Goal: Task Accomplishment & Management: Use online tool/utility

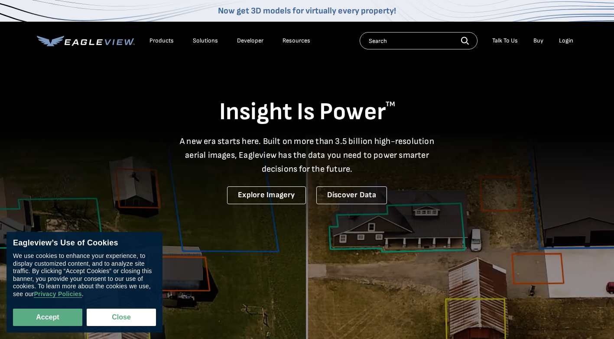
click at [564, 44] on div "Login" at bounding box center [566, 41] width 14 height 8
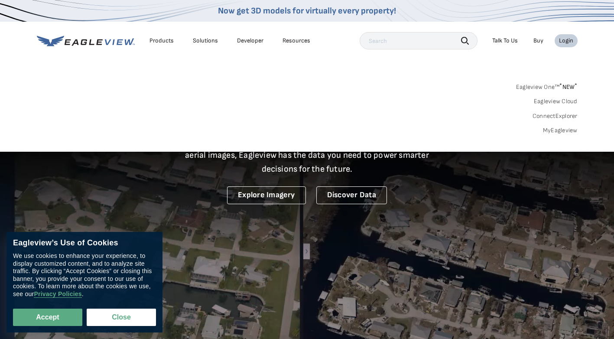
click at [567, 42] on div "Login" at bounding box center [566, 41] width 14 height 8
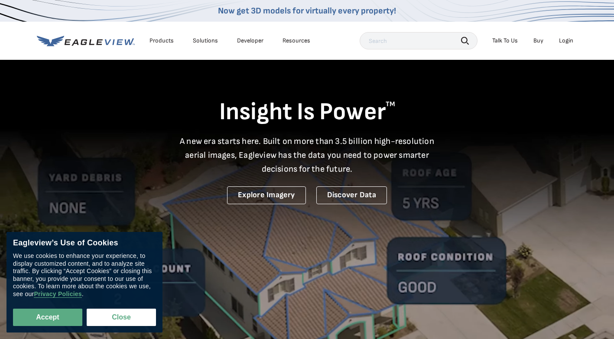
drag, startPoint x: 576, startPoint y: 39, endPoint x: 568, endPoint y: 41, distance: 7.7
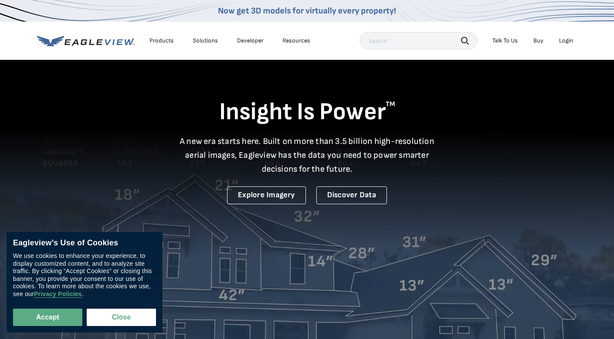
click at [572, 41] on li "Login" at bounding box center [566, 40] width 23 height 13
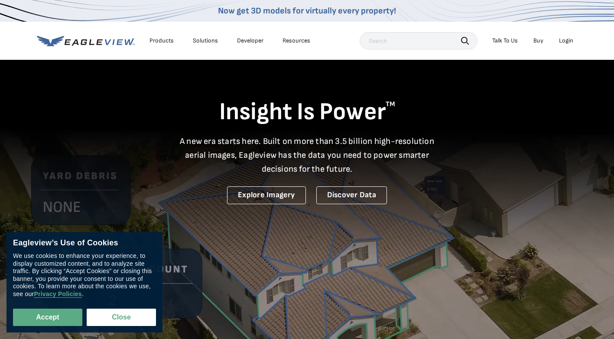
click at [563, 42] on div "Login" at bounding box center [566, 41] width 14 height 8
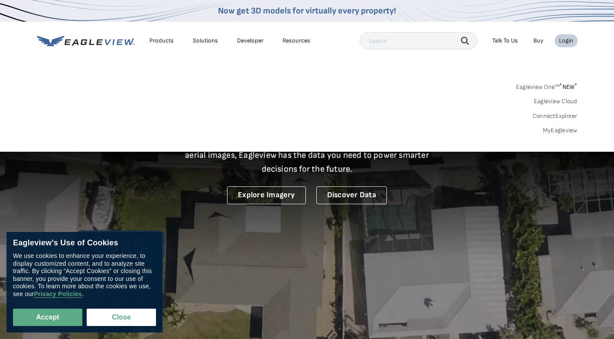
click at [556, 130] on link "MyEagleview" at bounding box center [560, 131] width 35 height 8
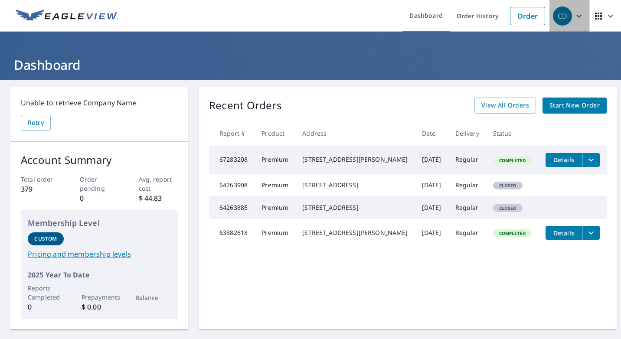
click at [573, 15] on icon "button" at bounding box center [578, 16] width 10 height 10
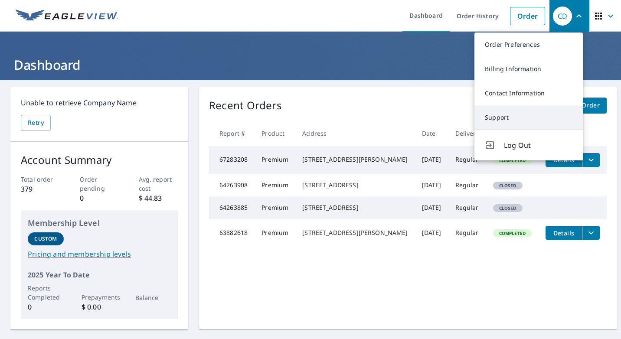
click at [499, 113] on link "Support" at bounding box center [528, 117] width 108 height 24
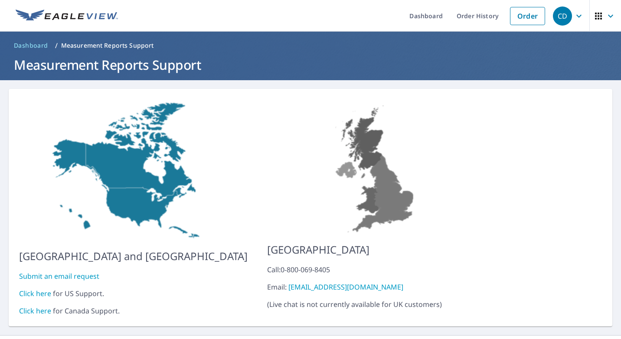
scroll to position [12, 0]
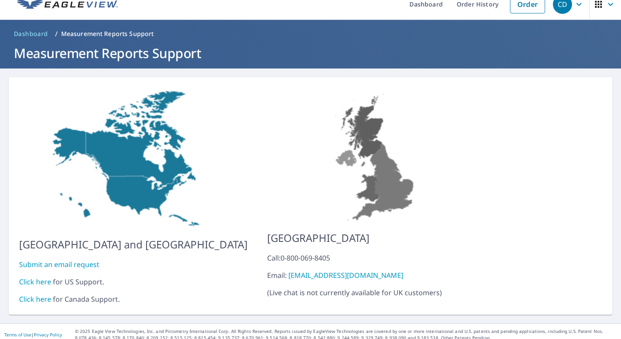
click at [39, 277] on link "Click here" at bounding box center [35, 282] width 32 height 10
click at [511, 5] on link "Order" at bounding box center [527, 4] width 35 height 18
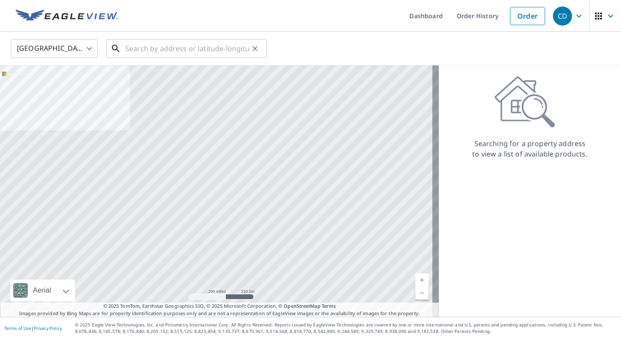
click at [133, 46] on input "text" at bounding box center [187, 48] width 124 height 24
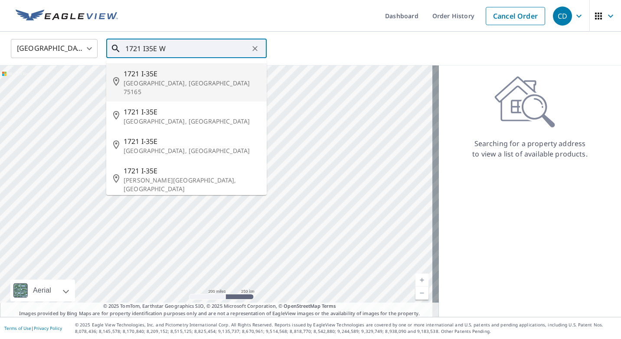
click at [203, 68] on span "1721 I-35E" at bounding box center [192, 73] width 136 height 10
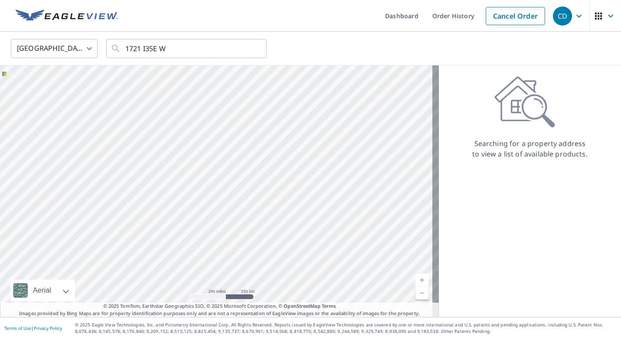
type input "1721 I-35E Waxahachie, TX 75165"
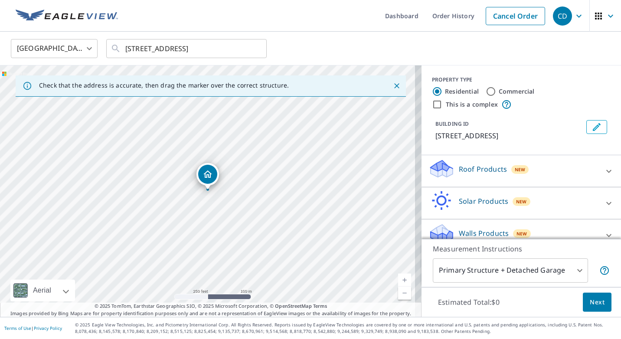
click at [400, 295] on link "Current Level 17, Zoom Out" at bounding box center [404, 292] width 13 height 13
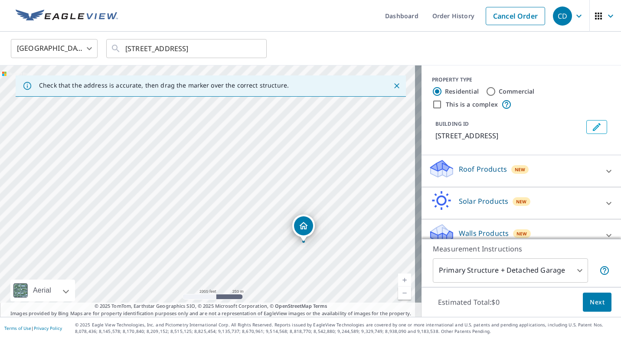
click at [399, 280] on link "Current Level 15, Zoom In" at bounding box center [404, 279] width 13 height 13
drag, startPoint x: 380, startPoint y: 271, endPoint x: 302, endPoint y: 189, distance: 113.7
click at [312, 190] on div "1721 S Interstate Highway 35 E Waxahachie, TX 75165" at bounding box center [210, 190] width 421 height 251
click at [398, 279] on link "Current Level 15, Zoom In" at bounding box center [404, 279] width 13 height 13
click at [398, 279] on link "Current Level 16, Zoom In" at bounding box center [404, 279] width 13 height 13
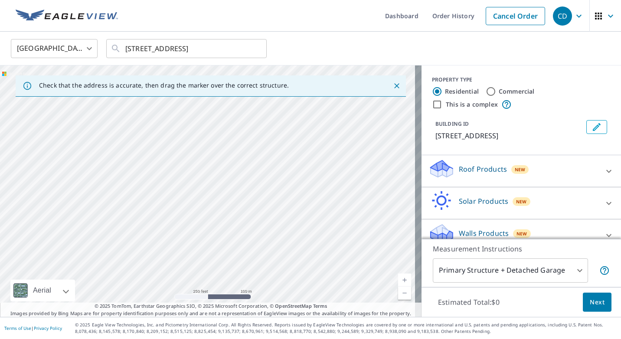
drag, startPoint x: 375, startPoint y: 233, endPoint x: 220, endPoint y: 208, distance: 157.6
click at [220, 208] on div "1721 S Interstate Highway 35 E Waxahachie, TX 75165" at bounding box center [210, 190] width 421 height 251
drag, startPoint x: 355, startPoint y: 189, endPoint x: 118, endPoint y: 216, distance: 238.6
click at [118, 216] on div "1721 S Interstate Highway 35 E Waxahachie, TX 75165" at bounding box center [210, 190] width 421 height 251
drag, startPoint x: 363, startPoint y: 236, endPoint x: 309, endPoint y: 149, distance: 102.3
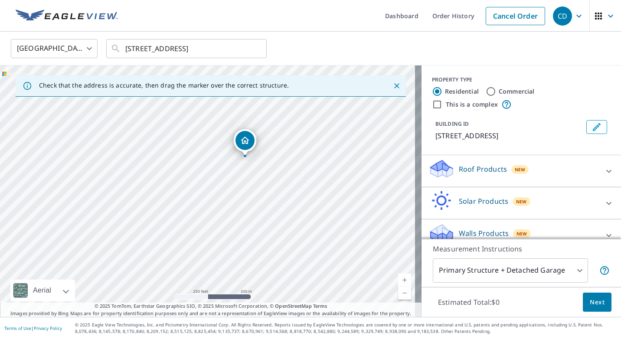
click at [309, 149] on div "1721 S Interstate Highway 35 E Waxahachie, TX 75165" at bounding box center [210, 190] width 421 height 251
drag, startPoint x: 341, startPoint y: 176, endPoint x: 379, endPoint y: 229, distance: 65.6
click at [379, 229] on div "1721 S Interstate Highway 35 E Waxahachie, TX 75165" at bounding box center [210, 190] width 421 height 251
drag, startPoint x: 379, startPoint y: 229, endPoint x: 366, endPoint y: 195, distance: 37.0
click at [366, 195] on div "1721 S Interstate Highway 35 E Waxahachie, TX 75165" at bounding box center [210, 190] width 421 height 251
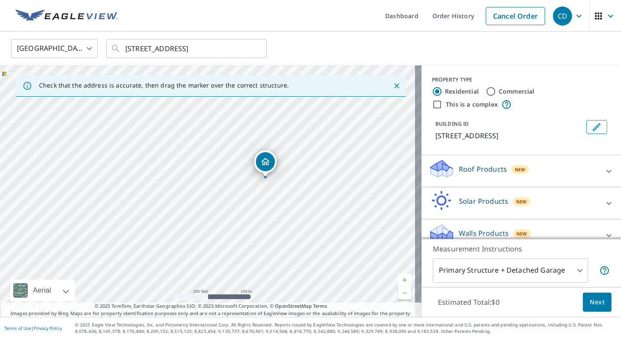
drag, startPoint x: 362, startPoint y: 188, endPoint x: 351, endPoint y: 175, distance: 16.9
click at [351, 175] on div "1721 S Interstate Highway 35 E Waxahachie, TX 75165" at bounding box center [210, 190] width 421 height 251
drag, startPoint x: 368, startPoint y: 192, endPoint x: 334, endPoint y: 151, distance: 53.5
click at [334, 151] on div "1721 S Interstate Highway 35 E Waxahachie, TX 75165" at bounding box center [210, 190] width 421 height 251
click at [400, 281] on link "Current Level 15, Zoom In" at bounding box center [404, 279] width 13 height 13
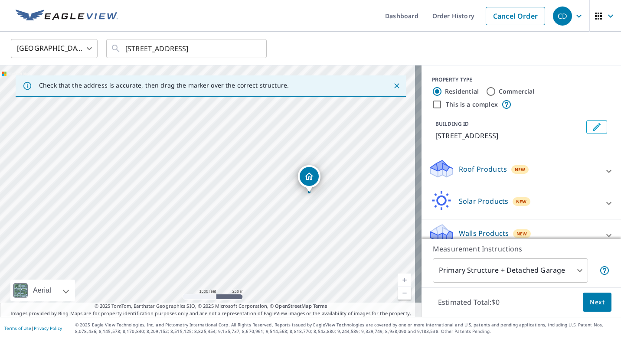
drag, startPoint x: 349, startPoint y: 237, endPoint x: 223, endPoint y: 173, distance: 141.7
click at [224, 174] on div "1721 S Interstate Highway 35 E Waxahachie, TX 75165" at bounding box center [210, 190] width 421 height 251
click at [398, 280] on link "Current Level 15, Zoom In" at bounding box center [404, 279] width 13 height 13
click at [398, 280] on link "Current Level 16, Zoom In" at bounding box center [404, 279] width 13 height 13
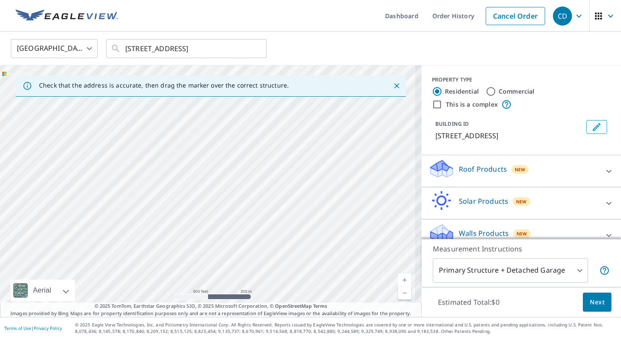
click at [398, 280] on link "Current Level 16, Zoom In" at bounding box center [404, 279] width 13 height 13
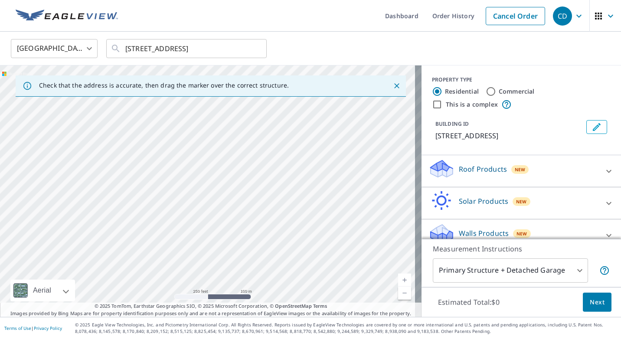
drag, startPoint x: 361, startPoint y: 244, endPoint x: 160, endPoint y: 199, distance: 206.2
click at [152, 200] on div "1721 S Interstate Highway 35 E Waxahachie, TX 75165" at bounding box center [210, 190] width 421 height 251
drag, startPoint x: 318, startPoint y: 190, endPoint x: -2, endPoint y: 153, distance: 321.5
click at [0, 153] on html "CD CD Dashboard Order History Cancel Order CD United States US ​ 1721 I-35E Wax…" at bounding box center [310, 169] width 621 height 339
drag, startPoint x: 222, startPoint y: 185, endPoint x: 101, endPoint y: 140, distance: 128.3
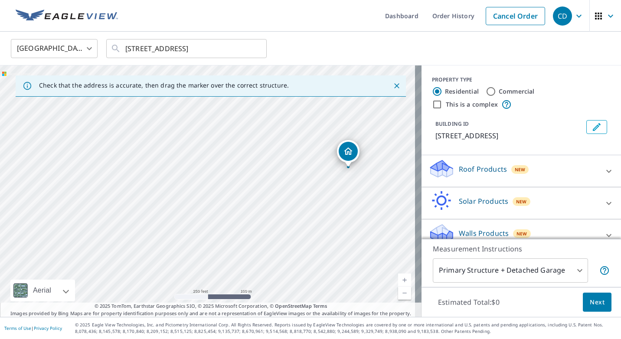
click at [104, 141] on div "1721 S Interstate Highway 35 E Waxahachie, TX 75165" at bounding box center [210, 190] width 421 height 251
drag, startPoint x: 301, startPoint y: 228, endPoint x: 270, endPoint y: 202, distance: 40.3
click at [270, 202] on div "1721 S Interstate Highway 35 E Waxahachie, TX 75165" at bounding box center [210, 190] width 421 height 251
click at [398, 278] on link "Current Level 17, Zoom In" at bounding box center [404, 279] width 13 height 13
click at [398, 278] on link "Current Level 18, Zoom In" at bounding box center [404, 279] width 13 height 13
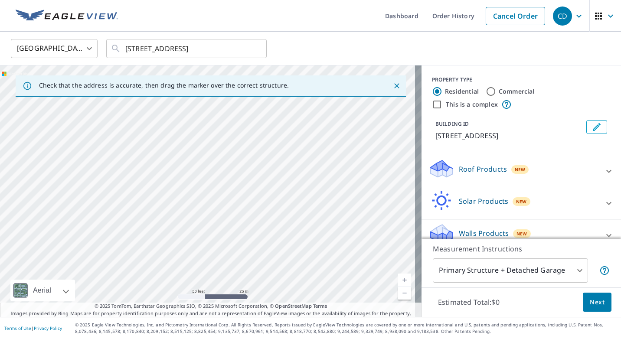
drag, startPoint x: 327, startPoint y: 253, endPoint x: 303, endPoint y: 159, distance: 96.6
click at [303, 159] on div "1721 S Interstate Highway 35 E Waxahachie, TX 75165" at bounding box center [210, 190] width 421 height 251
drag, startPoint x: 368, startPoint y: 257, endPoint x: 307, endPoint y: 117, distance: 152.7
click at [307, 117] on div "1721 S Interstate Highway 35 E Waxahachie, TX 75165" at bounding box center [210, 190] width 421 height 251
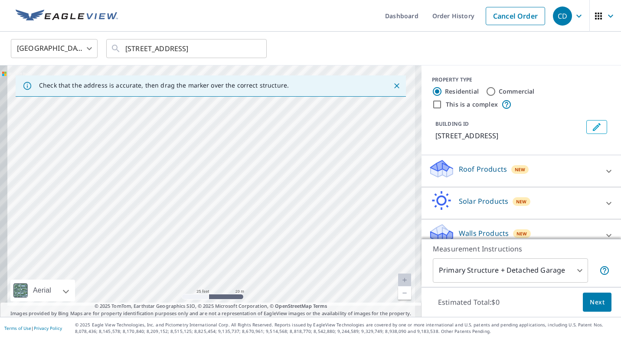
drag, startPoint x: 312, startPoint y: 184, endPoint x: 329, endPoint y: 128, distance: 57.9
click at [329, 128] on div "1721 S Interstate Highway 35 E Waxahachie, TX 75165" at bounding box center [210, 190] width 421 height 251
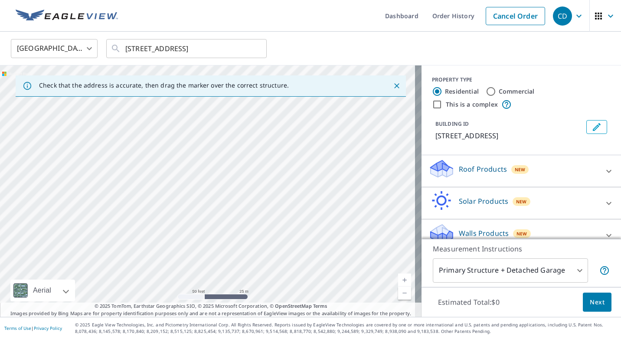
drag, startPoint x: 334, startPoint y: 207, endPoint x: 345, endPoint y: 163, distance: 45.7
click at [345, 163] on div "1721 S Interstate Highway 35 E Waxahachie, TX 75165" at bounding box center [210, 190] width 421 height 251
click at [398, 279] on link "Current Level 17, Zoom In" at bounding box center [404, 279] width 13 height 13
drag, startPoint x: 387, startPoint y: 202, endPoint x: 235, endPoint y: 141, distance: 163.5
click at [235, 141] on div "1721 S Interstate Highway 35 E Waxahachie, TX 75165" at bounding box center [210, 190] width 421 height 251
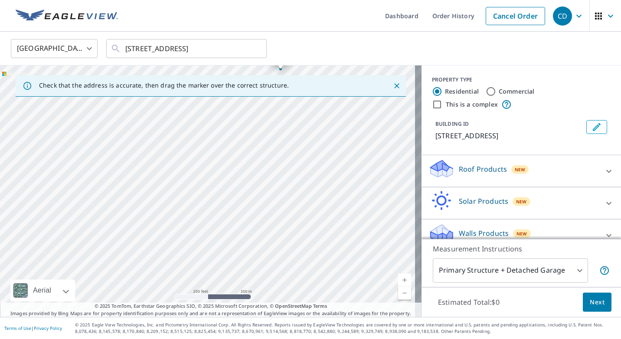
click at [402, 282] on link "Current Level 17, Zoom In" at bounding box center [404, 279] width 13 height 13
click at [402, 282] on link "Current Level 18, Zoom In" at bounding box center [404, 279] width 13 height 13
drag, startPoint x: 374, startPoint y: 254, endPoint x: 217, endPoint y: 198, distance: 166.0
click at [217, 198] on div "1721 S Interstate Highway 35 E Waxahachie, TX 75165" at bounding box center [210, 190] width 421 height 251
click at [398, 278] on link "Current Level 18, Zoom In" at bounding box center [404, 279] width 13 height 13
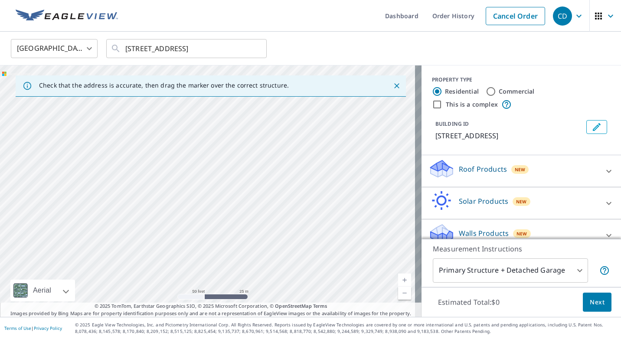
drag, startPoint x: 370, startPoint y: 210, endPoint x: 244, endPoint y: 189, distance: 127.0
click at [244, 189] on div "1721 S Interstate Highway 35 E Waxahachie, TX 75165" at bounding box center [210, 190] width 421 height 251
click at [398, 276] on link "Current Level 19, Zoom In" at bounding box center [404, 279] width 13 height 13
drag, startPoint x: 358, startPoint y: 200, endPoint x: 299, endPoint y: 234, distance: 67.6
click at [299, 234] on div "1721 S Interstate Highway 35 E Waxahachie, TX 75165" at bounding box center [210, 190] width 421 height 251
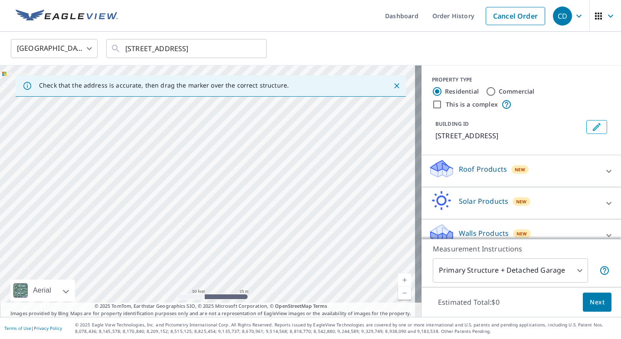
click at [398, 279] on link "Current Level 19, Zoom In" at bounding box center [404, 279] width 13 height 13
drag, startPoint x: 379, startPoint y: 243, endPoint x: 335, endPoint y: 194, distance: 65.7
click at [335, 194] on div "1721 S Interstate Highway 35 E Waxahachie, TX 75165" at bounding box center [210, 190] width 421 height 251
drag, startPoint x: 401, startPoint y: 234, endPoint x: 357, endPoint y: 227, distance: 45.2
click at [358, 227] on div "1721 S Interstate Highway 35 E Waxahachie, TX 75165" at bounding box center [210, 190] width 421 height 251
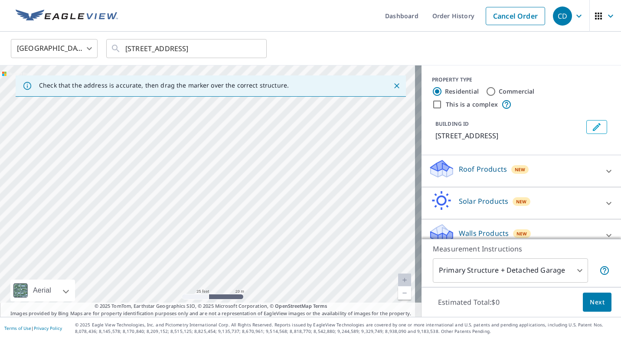
drag, startPoint x: 325, startPoint y: 138, endPoint x: 281, endPoint y: 246, distance: 116.8
click at [281, 246] on div "1721 S Interstate Highway 35 E Waxahachie, TX 75165" at bounding box center [210, 190] width 421 height 251
click at [399, 279] on link "Current Level 17, Zoom In" at bounding box center [404, 279] width 13 height 13
drag, startPoint x: 395, startPoint y: 242, endPoint x: 282, endPoint y: 157, distance: 141.2
click at [282, 157] on div "1721 S Interstate Highway 35 E Waxahachie, TX 75165" at bounding box center [210, 190] width 421 height 251
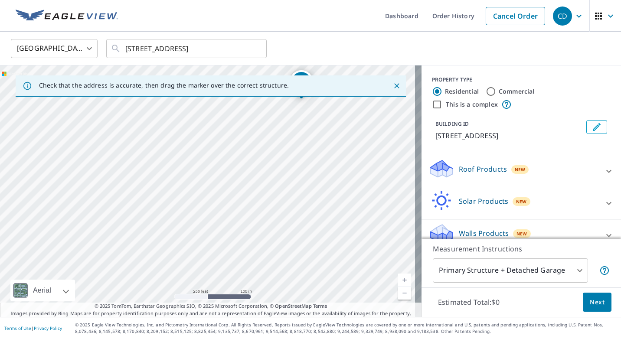
click at [400, 280] on link "Current Level 17, Zoom In" at bounding box center [404, 279] width 13 height 13
click at [400, 280] on link "Current Level 18, Zoom In" at bounding box center [404, 279] width 13 height 13
drag, startPoint x: 362, startPoint y: 236, endPoint x: 232, endPoint y: 179, distance: 142.2
click at [232, 179] on div "1721 S Interstate Highway 35 E Waxahachie, TX 75165" at bounding box center [210, 190] width 421 height 251
click at [398, 279] on link "Current Level 17, Zoom In" at bounding box center [404, 279] width 13 height 13
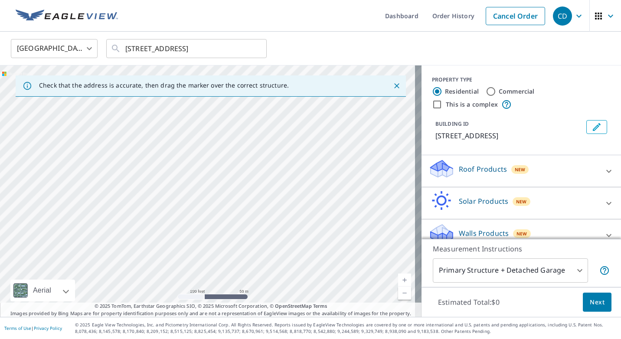
drag, startPoint x: 316, startPoint y: 234, endPoint x: 231, endPoint y: 220, distance: 86.5
click at [232, 219] on div "1721 S Interstate Highway 35 E Waxahachie, TX 75165" at bounding box center [210, 190] width 421 height 251
click at [399, 279] on link "Current Level 18, Zoom In" at bounding box center [404, 279] width 13 height 13
drag, startPoint x: 356, startPoint y: 218, endPoint x: 309, endPoint y: 230, distance: 49.3
click at [310, 231] on div "1721 S Interstate Highway 35 E Waxahachie, TX 75165" at bounding box center [210, 190] width 421 height 251
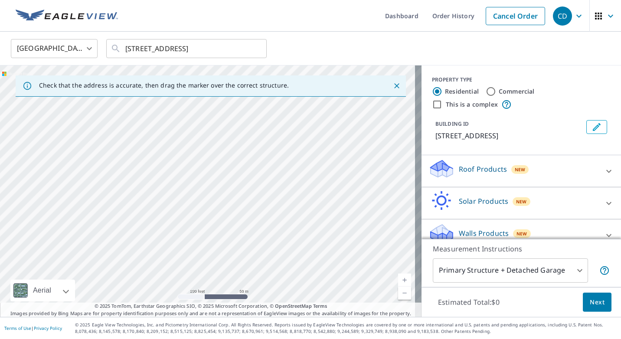
click at [398, 280] on link "Current Level 18, Zoom In" at bounding box center [404, 279] width 13 height 13
click at [400, 282] on link "Current Level 19, Zoom In" at bounding box center [404, 279] width 13 height 13
drag, startPoint x: 343, startPoint y: 208, endPoint x: 283, endPoint y: 214, distance: 60.1
click at [285, 213] on div "1721 S Interstate Highway 35 E Waxahachie, TX 75165" at bounding box center [210, 190] width 421 height 251
drag, startPoint x: 361, startPoint y: 181, endPoint x: 356, endPoint y: 267, distance: 86.0
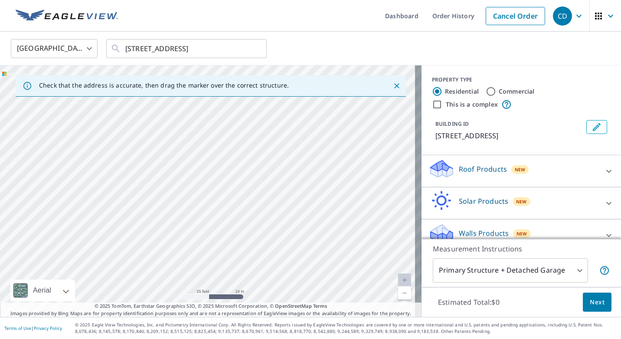
click at [355, 267] on div "1721 S Interstate Highway 35 E Waxahachie, TX 75165" at bounding box center [210, 190] width 421 height 251
drag, startPoint x: 304, startPoint y: 197, endPoint x: 339, endPoint y: 182, distance: 38.2
click at [339, 182] on div "1721 S Interstate Highway 35 E Waxahachie, TX 75165" at bounding box center [210, 190] width 421 height 251
drag, startPoint x: 363, startPoint y: 256, endPoint x: 319, endPoint y: 211, distance: 62.5
click at [319, 211] on div "1721 S Interstate Highway 35 E Waxahachie, TX 75165" at bounding box center [210, 190] width 421 height 251
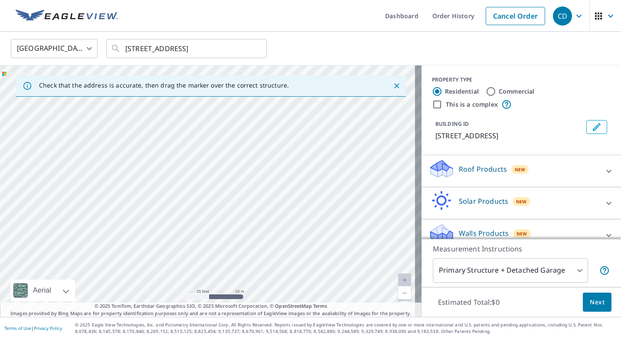
drag, startPoint x: 360, startPoint y: 219, endPoint x: 312, endPoint y: 218, distance: 47.7
click at [312, 218] on div "1721 S Interstate Highway 35 E Waxahachie, TX 75165" at bounding box center [210, 190] width 421 height 251
drag, startPoint x: 345, startPoint y: 206, endPoint x: 302, endPoint y: 221, distance: 45.6
click at [302, 221] on div "1721 S Interstate Highway 35 E Waxahachie, TX 75165" at bounding box center [210, 190] width 421 height 251
drag, startPoint x: 375, startPoint y: 194, endPoint x: 294, endPoint y: 247, distance: 97.4
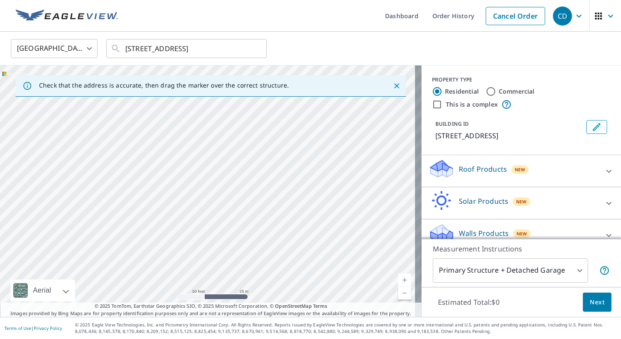
click at [294, 247] on div "1721 S Interstate Highway 35 E Waxahachie, TX 75165" at bounding box center [210, 190] width 421 height 251
click at [400, 280] on link "Current Level 18, Zoom In" at bounding box center [404, 279] width 13 height 13
click at [398, 276] on link "Current Level 17, Zoom In" at bounding box center [404, 279] width 13 height 13
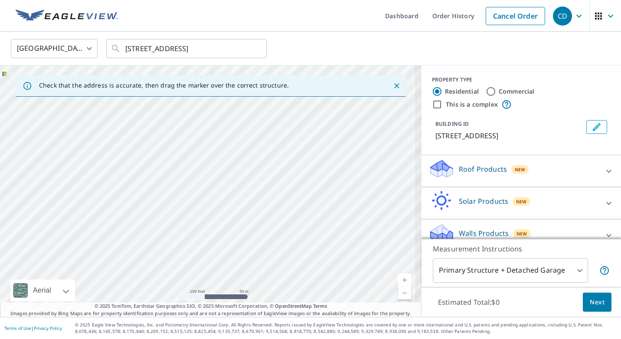
click at [398, 276] on link "Current Level 18, Zoom In" at bounding box center [404, 279] width 13 height 13
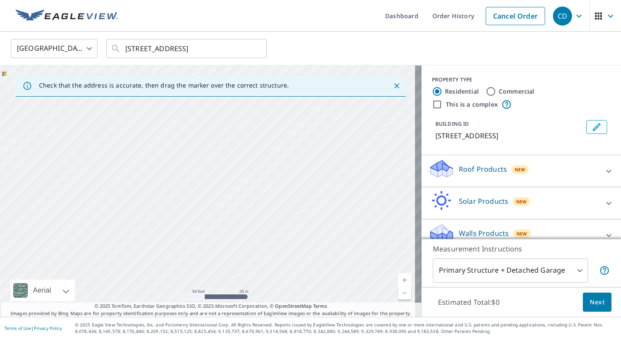
drag, startPoint x: 398, startPoint y: 252, endPoint x: 195, endPoint y: 203, distance: 208.3
click at [197, 204] on div "1721 S Interstate Highway 35 E Waxahachie, TX 75165" at bounding box center [210, 190] width 421 height 251
drag, startPoint x: 394, startPoint y: 185, endPoint x: 347, endPoint y: 185, distance: 47.7
click at [347, 184] on div "1721 S Interstate Highway 35 E Waxahachie, TX 75165" at bounding box center [210, 190] width 421 height 251
click at [400, 276] on link "Current Level 18, Zoom In" at bounding box center [404, 279] width 13 height 13
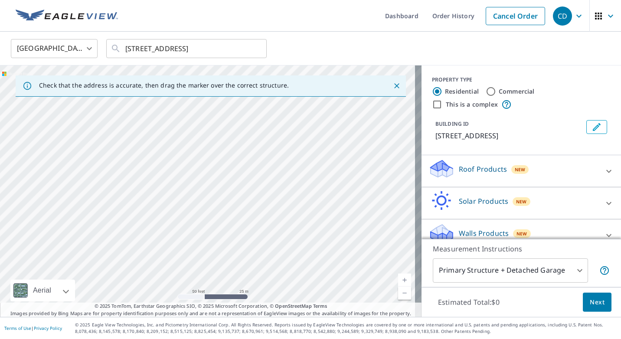
click at [400, 276] on link "Current Level 19, Zoom In" at bounding box center [404, 279] width 13 height 13
drag, startPoint x: 387, startPoint y: 236, endPoint x: 204, endPoint y: 211, distance: 185.0
click at [204, 211] on div "1721 S Interstate Highway 35 E Waxahachie, TX 75165" at bounding box center [210, 190] width 421 height 251
drag, startPoint x: 258, startPoint y: 180, endPoint x: 133, endPoint y: 119, distance: 139.2
click at [133, 120] on div "1721 S Interstate Highway 35 E Waxahachie, TX 75165" at bounding box center [210, 190] width 421 height 251
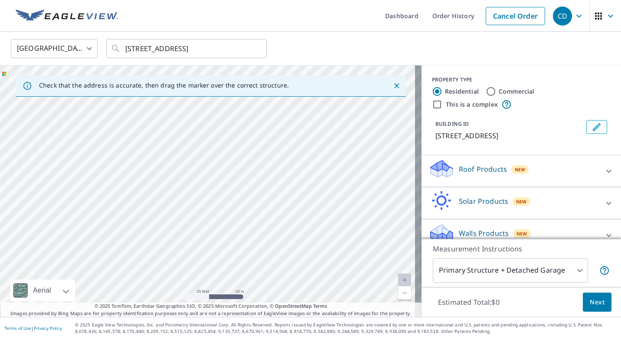
drag, startPoint x: 357, startPoint y: 225, endPoint x: 384, endPoint y: 268, distance: 51.2
click at [396, 276] on div "1721 S Interstate Highway 35 E Waxahachie, TX 75165 Aerial Road A standard road…" at bounding box center [210, 190] width 421 height 251
drag, startPoint x: 298, startPoint y: 219, endPoint x: 393, endPoint y: 297, distance: 123.2
click at [398, 299] on div "1721 S Interstate Highway 35 E Waxahachie, TX 75165 Aerial Road A standard road…" at bounding box center [210, 190] width 421 height 251
drag, startPoint x: 284, startPoint y: 136, endPoint x: 245, endPoint y: 246, distance: 116.8
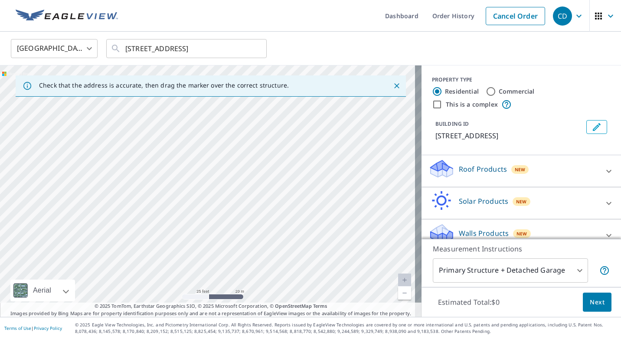
click at [248, 245] on div "1721 S Interstate Highway 35 E Waxahachie, TX 75165" at bounding box center [210, 190] width 421 height 251
drag, startPoint x: 241, startPoint y: 176, endPoint x: 321, endPoint y: 263, distance: 119.0
click at [321, 263] on div "1721 S Interstate Highway 35 E Waxahachie, TX 75165" at bounding box center [210, 190] width 421 height 251
drag, startPoint x: 249, startPoint y: 182, endPoint x: 352, endPoint y: 316, distance: 169.4
click at [351, 316] on div "Check that the address is accurate, then drag the marker over the correct struc…" at bounding box center [210, 190] width 421 height 251
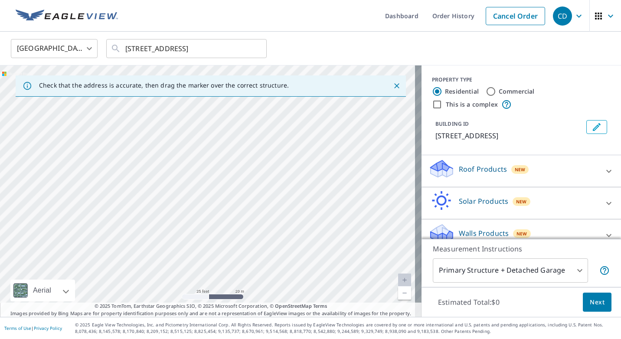
drag, startPoint x: 338, startPoint y: 163, endPoint x: 305, endPoint y: 313, distance: 154.0
click at [305, 310] on div "Check that the address is accurate, then drag the marker over the correct struc…" at bounding box center [210, 190] width 421 height 251
drag, startPoint x: 241, startPoint y: 121, endPoint x: 242, endPoint y: 237, distance: 116.1
click at [249, 233] on div "Check that the address is accurate, then drag the marker over the correct struc…" at bounding box center [210, 190] width 421 height 251
drag, startPoint x: 263, startPoint y: 259, endPoint x: 269, endPoint y: 330, distance: 71.7
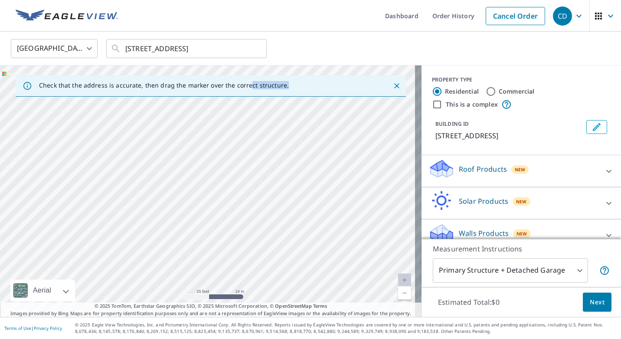
click at [283, 326] on div "Dashboard Order History Cancel Order CD United States US ​ 1721 I-35E Waxahachi…" at bounding box center [310, 169] width 621 height 339
drag, startPoint x: 271, startPoint y: 297, endPoint x: 297, endPoint y: 358, distance: 65.4
click at [297, 338] on html "CD CD Dashboard Order History Cancel Order CD United States US ​ 1721 I-35E Wax…" at bounding box center [310, 169] width 621 height 339
drag, startPoint x: 332, startPoint y: 153, endPoint x: 325, endPoint y: 215, distance: 62.4
click at [334, 218] on div "1721 S Interstate Highway 35 E Waxahachie, TX 75165" at bounding box center [210, 190] width 421 height 251
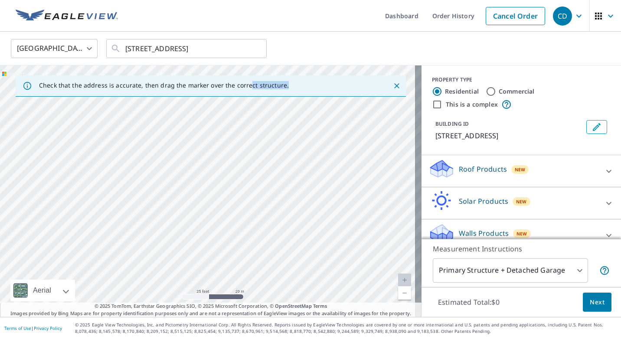
click at [330, 165] on div "1721 S Interstate Highway 35 E Waxahachie, TX 75165" at bounding box center [210, 190] width 421 height 251
drag, startPoint x: 311, startPoint y: 150, endPoint x: 338, endPoint y: 265, distance: 118.8
click at [336, 267] on div "1721 S Interstate Highway 35 E Waxahachie, TX 75165" at bounding box center [210, 190] width 421 height 251
drag, startPoint x: 309, startPoint y: 141, endPoint x: 358, endPoint y: 254, distance: 122.6
click at [358, 254] on div "1721 S Interstate Highway 35 E Waxahachie, TX 75165" at bounding box center [210, 190] width 421 height 251
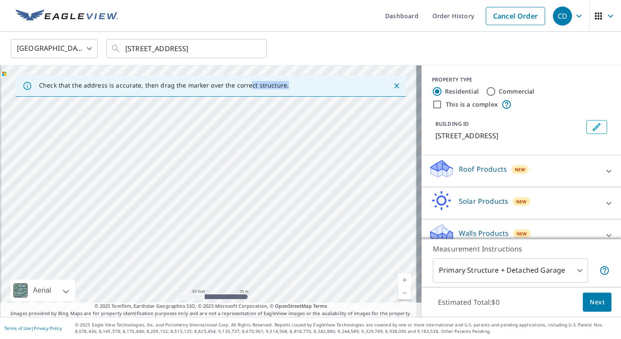
drag, startPoint x: 268, startPoint y: 133, endPoint x: 184, endPoint y: 27, distance: 134.8
click at [184, 27] on div "Dashboard Order History Cancel Order CD United States US ​ 1721 I-35E Waxahachi…" at bounding box center [310, 169] width 621 height 339
drag, startPoint x: 259, startPoint y: 98, endPoint x: 145, endPoint y: 33, distance: 131.0
click at [145, 33] on div "United States US ​ 1721 I-35E Waxahachie, TX 75165 ​ Check that the address is …" at bounding box center [310, 174] width 621 height 285
drag, startPoint x: 270, startPoint y: 161, endPoint x: 72, endPoint y: 48, distance: 228.3
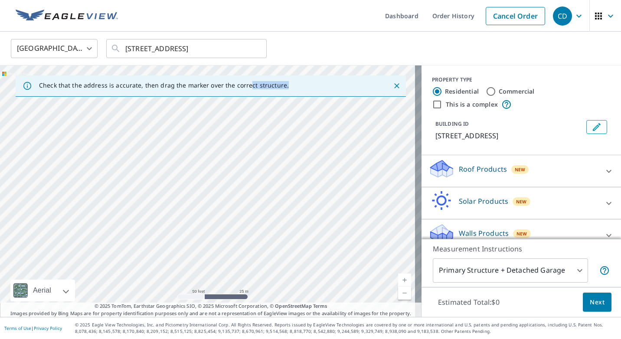
click at [72, 46] on div "United States US ​ 1721 I-35E Waxahachie, TX 75165 ​ Check that the address is …" at bounding box center [310, 174] width 621 height 285
click at [168, 180] on div "1721 S Interstate Highway 35 E Waxahachie, TX 75165" at bounding box center [210, 190] width 421 height 251
drag, startPoint x: 168, startPoint y: 180, endPoint x: 190, endPoint y: 165, distance: 26.4
click at [174, 177] on div "1721 S Interstate Highway 35 E Waxahachie, TX 75165" at bounding box center [210, 190] width 421 height 251
drag, startPoint x: 209, startPoint y: 127, endPoint x: 97, endPoint y: 38, distance: 143.1
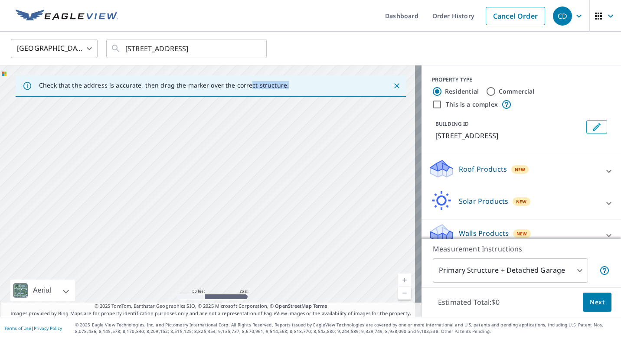
click at [97, 38] on div "United States US ​ 1721 I-35E Waxahachie, TX 75165 ​ Check that the address is …" at bounding box center [310, 174] width 621 height 285
click at [225, 159] on div "1721 S Interstate Highway 35 E Waxahachie, TX 75165" at bounding box center [210, 190] width 421 height 251
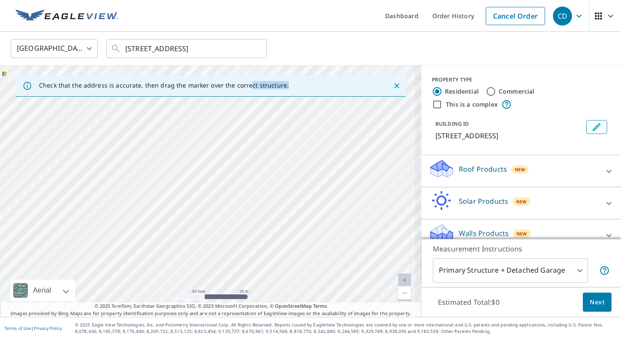
drag, startPoint x: 197, startPoint y: 139, endPoint x: 183, endPoint y: 130, distance: 16.4
click at [186, 131] on div "1721 S Interstate Highway 35 E Waxahachie, TX 75165" at bounding box center [210, 190] width 421 height 251
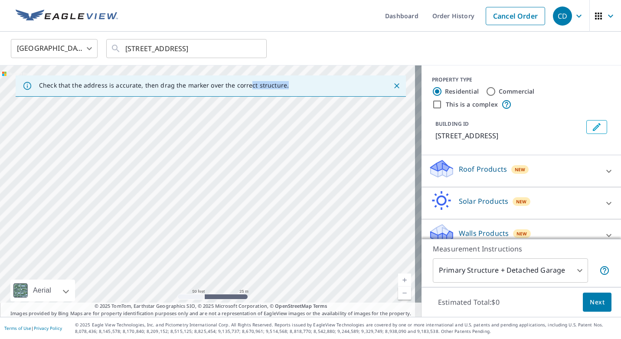
drag, startPoint x: 305, startPoint y: 254, endPoint x: 270, endPoint y: 110, distance: 148.8
click at [270, 110] on div "1721 S Interstate Highway 35 E Waxahachie, TX 75165" at bounding box center [210, 190] width 421 height 251
drag, startPoint x: 306, startPoint y: 249, endPoint x: 243, endPoint y: 124, distance: 140.5
click at [244, 124] on div "1721 S Interstate Highway 35 E Waxahachie, TX 75165" at bounding box center [210, 190] width 421 height 251
drag, startPoint x: 351, startPoint y: 240, endPoint x: 266, endPoint y: 152, distance: 122.9
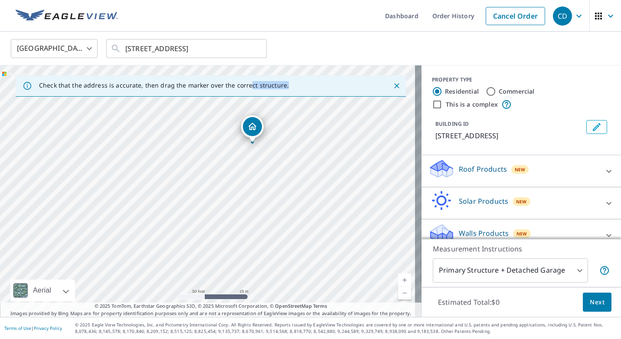
click at [266, 152] on div "1721 S Interstate Highway 35 E Waxahachie, TX 75165" at bounding box center [210, 190] width 421 height 251
drag, startPoint x: 315, startPoint y: 211, endPoint x: 295, endPoint y: 146, distance: 67.5
click at [295, 146] on div "1721 S Interstate Highway 35 E Waxahachie, TX 75165" at bounding box center [210, 190] width 421 height 251
drag, startPoint x: 361, startPoint y: 259, endPoint x: 311, endPoint y: 148, distance: 122.0
click at [311, 148] on div "1721 S Interstate Highway 35 E Waxahachie, TX 75165" at bounding box center [210, 190] width 421 height 251
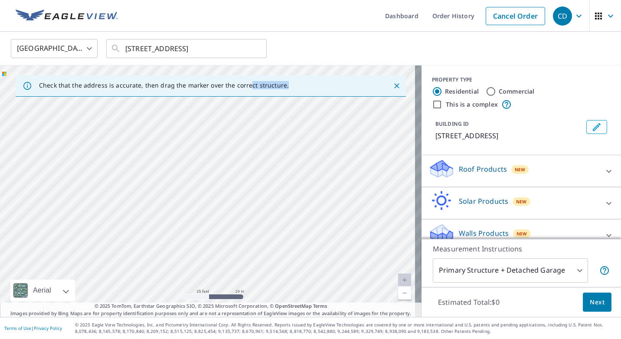
drag, startPoint x: 322, startPoint y: 223, endPoint x: 339, endPoint y: 125, distance: 99.4
click at [338, 125] on div "1721 S Interstate Highway 35 E Waxahachie, TX 75165" at bounding box center [210, 190] width 421 height 251
click at [398, 296] on link "Current Level 20, Zoom Out" at bounding box center [404, 292] width 13 height 13
drag, startPoint x: 336, startPoint y: 235, endPoint x: 312, endPoint y: 167, distance: 71.9
click at [312, 167] on div "1721 S Interstate Highway 35 E Waxahachie, TX 75165" at bounding box center [210, 190] width 421 height 251
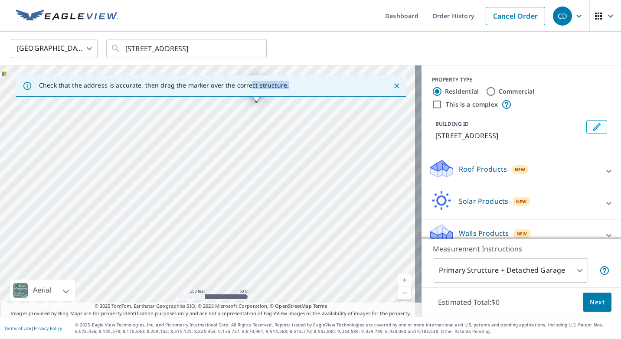
drag, startPoint x: 312, startPoint y: 167, endPoint x: 351, endPoint y: 273, distance: 113.3
click at [351, 272] on div "1721 S Interstate Highway 35 E Waxahachie, TX 75165" at bounding box center [210, 190] width 421 height 251
drag, startPoint x: 269, startPoint y: 156, endPoint x: 274, endPoint y: 175, distance: 19.7
click at [274, 175] on div "1721 S Interstate Highway 35 E Waxahachie, TX 75165" at bounding box center [210, 190] width 421 height 251
click at [398, 278] on link "Current Level 20, Zoom In Disabled" at bounding box center [404, 279] width 13 height 13
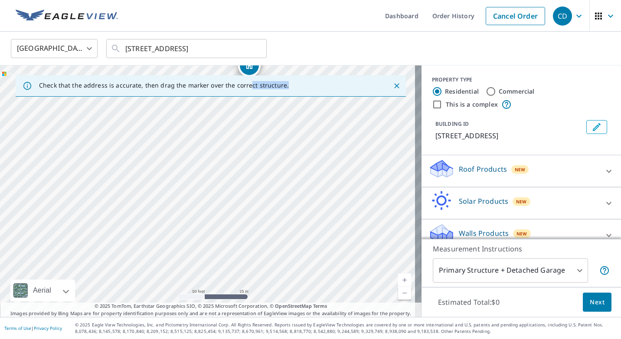
drag, startPoint x: 297, startPoint y: 181, endPoint x: 302, endPoint y: 273, distance: 92.4
click at [302, 273] on div "1721 S Interstate Highway 35 E Waxahachie, TX 75165" at bounding box center [210, 190] width 421 height 251
drag, startPoint x: 352, startPoint y: 182, endPoint x: 348, endPoint y: 232, distance: 50.5
click at [348, 232] on div "1721 S Interstate Highway 35 E Waxahachie, TX 75165" at bounding box center [210, 190] width 421 height 251
click at [399, 278] on link "Current Level 19, Zoom In" at bounding box center [404, 279] width 13 height 13
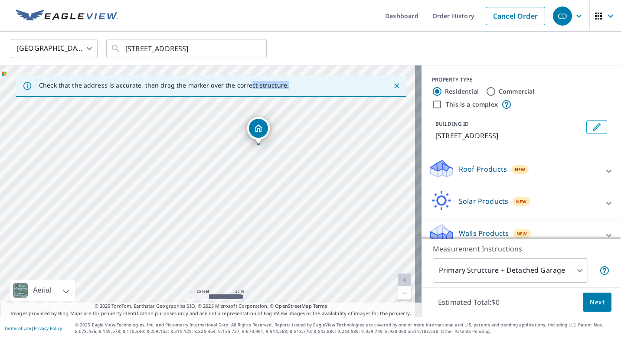
drag, startPoint x: 299, startPoint y: 168, endPoint x: 277, endPoint y: 233, distance: 68.8
click at [277, 233] on div "1721 S Interstate Highway 35 E Waxahachie, TX 75165" at bounding box center [210, 190] width 421 height 251
drag, startPoint x: 306, startPoint y: 232, endPoint x: 321, endPoint y: 160, distance: 73.5
click at [321, 160] on div "1721 S Interstate Highway 35 E Waxahachie, TX 75165" at bounding box center [210, 190] width 421 height 251
drag, startPoint x: 315, startPoint y: 198, endPoint x: 316, endPoint y: 180, distance: 17.8
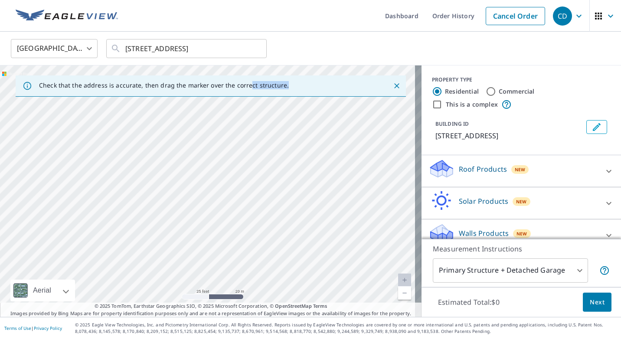
click at [315, 181] on div "1721 S Interstate Highway 35 E Waxahachie, TX 75165" at bounding box center [210, 190] width 421 height 251
drag, startPoint x: 359, startPoint y: 164, endPoint x: 321, endPoint y: 151, distance: 39.9
click at [321, 151] on div "1721 S Interstate Highway 35 E Waxahachie, TX 75165" at bounding box center [210, 190] width 421 height 251
drag, startPoint x: 350, startPoint y: 203, endPoint x: 298, endPoint y: 190, distance: 54.1
click at [300, 190] on div "1721 S Interstate Highway 35 E Waxahachie, TX 75165" at bounding box center [210, 190] width 421 height 251
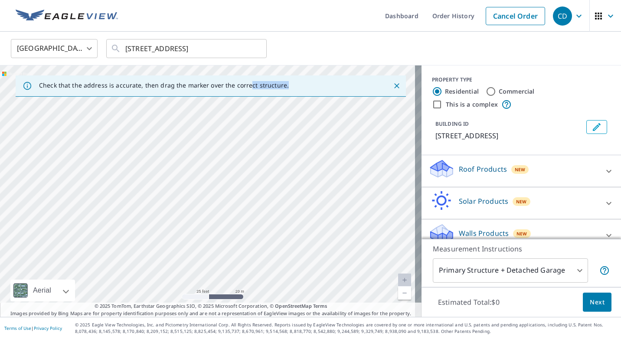
drag, startPoint x: 367, startPoint y: 250, endPoint x: 349, endPoint y: 133, distance: 117.6
click at [349, 133] on div "1721 S Interstate Highway 35 E Waxahachie, TX 75165" at bounding box center [210, 190] width 421 height 251
drag, startPoint x: 382, startPoint y: 257, endPoint x: 353, endPoint y: 203, distance: 60.9
click at [354, 204] on div "1721 S Interstate Highway 35 E Waxahachie, TX 75165" at bounding box center [210, 190] width 421 height 251
drag, startPoint x: 334, startPoint y: 193, endPoint x: 314, endPoint y: 151, distance: 46.3
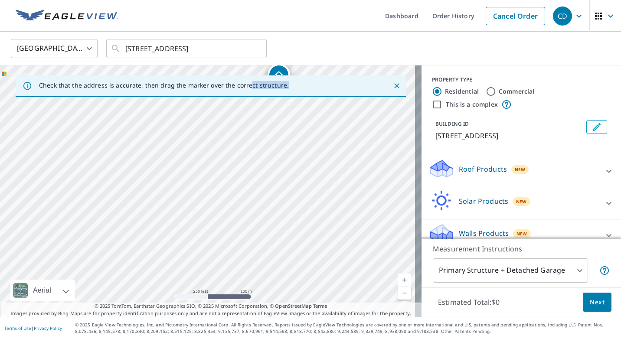
click at [314, 151] on div "1721 S Interstate Highway 35 E Waxahachie, TX 75165" at bounding box center [210, 190] width 421 height 251
drag, startPoint x: 314, startPoint y: 151, endPoint x: 362, endPoint y: 241, distance: 102.4
click at [362, 241] on div "1721 S Interstate Highway 35 E Waxahachie, TX 75165" at bounding box center [210, 190] width 421 height 251
click at [313, 164] on div "1721 S Interstate Highway 35 E Waxahachie, TX 75165" at bounding box center [210, 190] width 421 height 251
click at [281, 230] on div "1721 S Interstate Highway 35 E Waxahachie, TX 75165" at bounding box center [210, 190] width 421 height 251
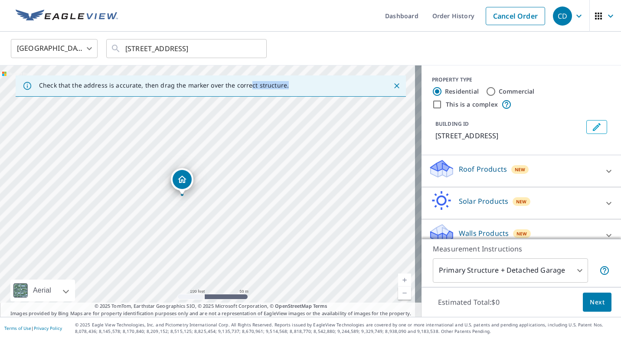
drag, startPoint x: 277, startPoint y: 239, endPoint x: 413, endPoint y: 140, distance: 168.8
click at [413, 140] on div "1721 S Interstate Highway 35 E Waxahachie, TX 75165" at bounding box center [210, 190] width 421 height 251
drag, startPoint x: 273, startPoint y: 212, endPoint x: 319, endPoint y: 218, distance: 45.5
click at [319, 218] on div "1721 S Interstate Highway 35 E Waxahachie, TX 75165" at bounding box center [210, 190] width 421 height 251
click at [256, 158] on div "1721 S Interstate Highway 35 E Waxahachie, TX 75165" at bounding box center [210, 190] width 421 height 251
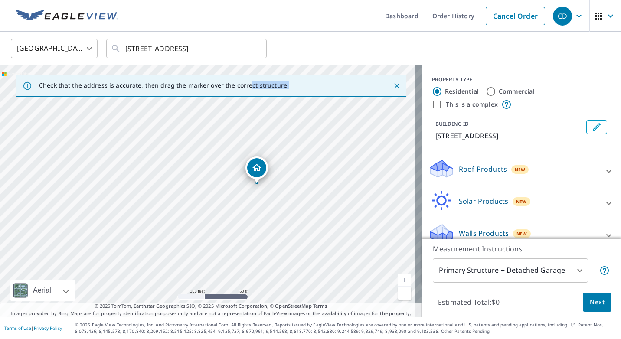
drag, startPoint x: 270, startPoint y: 179, endPoint x: 329, endPoint y: 151, distance: 65.1
click at [329, 151] on div "1721 S Interstate Highway 35 E Waxahachie, TX 75165" at bounding box center [210, 190] width 421 height 251
click at [398, 278] on link "Current Level 18, Zoom In" at bounding box center [404, 279] width 13 height 13
drag, startPoint x: 337, startPoint y: 229, endPoint x: 292, endPoint y: 224, distance: 44.9
click at [292, 224] on div "1721 S Interstate Highway 35 E Waxahachie, TX 75165" at bounding box center [210, 190] width 421 height 251
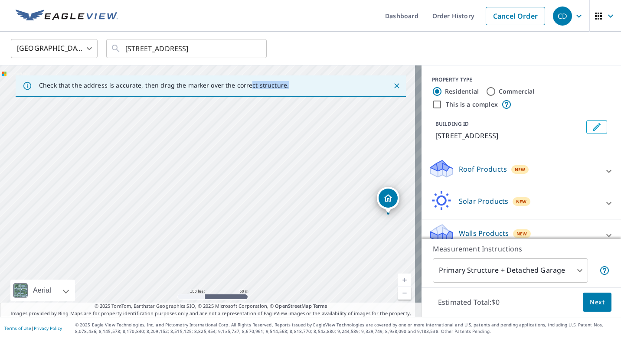
drag, startPoint x: 322, startPoint y: 249, endPoint x: 412, endPoint y: 266, distance: 91.2
click at [416, 264] on div "Check that the address is accurate, then drag the marker over the correct struc…" at bounding box center [310, 190] width 621 height 251
click at [356, 253] on div "1721 S Interstate Highway 35 E Waxahachie, TX 75165" at bounding box center [210, 190] width 421 height 251
drag, startPoint x: 340, startPoint y: 254, endPoint x: 326, endPoint y: 221, distance: 35.7
click at [326, 221] on div "1721 S Interstate Highway 35 E Waxahachie, TX 75165" at bounding box center [210, 190] width 421 height 251
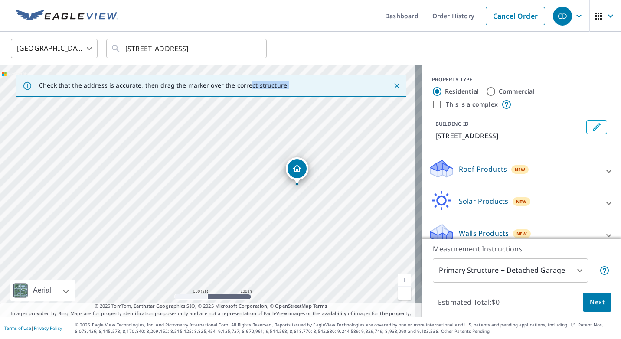
click at [398, 280] on link "Current Level 16, Zoom In" at bounding box center [404, 279] width 13 height 13
drag, startPoint x: 361, startPoint y: 172, endPoint x: 341, endPoint y: 231, distance: 62.4
click at [341, 231] on div "1721 S Interstate Highway 35 E Waxahachie, TX 75165" at bounding box center [210, 190] width 421 height 251
drag, startPoint x: 337, startPoint y: 154, endPoint x: 320, endPoint y: 223, distance: 70.9
click at [320, 222] on div "1721 S Interstate Highway 35 E Waxahachie, TX 75165" at bounding box center [210, 190] width 421 height 251
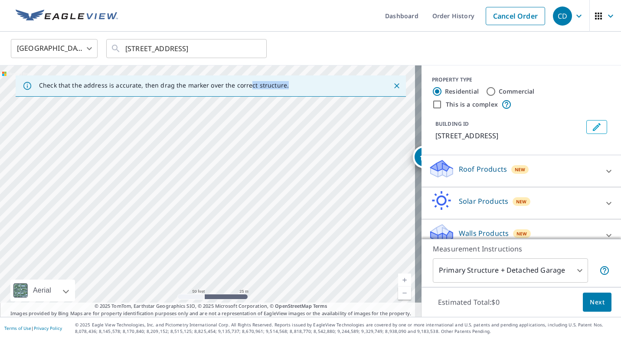
drag, startPoint x: 293, startPoint y: 144, endPoint x: 384, endPoint y: 250, distance: 140.1
click at [377, 245] on div "1721 S Interstate Highway 35 E Waxahachie, TX 75165" at bounding box center [210, 190] width 421 height 251
drag, startPoint x: 249, startPoint y: 166, endPoint x: 351, endPoint y: 275, distance: 149.0
click at [351, 274] on div "1721 S Interstate Highway 35 E Waxahachie, TX 75165" at bounding box center [210, 190] width 421 height 251
drag, startPoint x: 226, startPoint y: 170, endPoint x: 293, endPoint y: 268, distance: 119.1
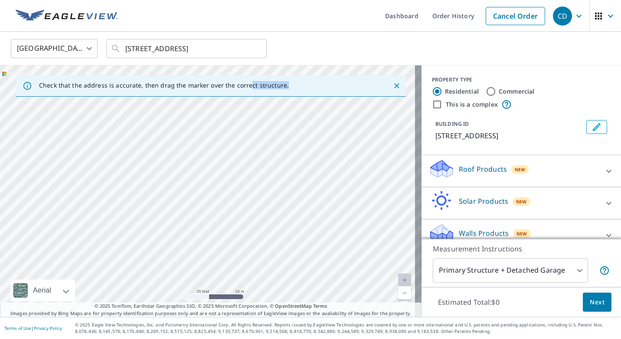
click at [293, 268] on div "1721 S Interstate Highway 35 E Waxahachie, TX 75165" at bounding box center [210, 190] width 421 height 251
drag, startPoint x: 254, startPoint y: 185, endPoint x: 294, endPoint y: 272, distance: 96.4
click at [294, 272] on div "1721 S Interstate Highway 35 E Waxahachie, TX 75165" at bounding box center [210, 190] width 421 height 251
drag, startPoint x: 286, startPoint y: 205, endPoint x: 304, endPoint y: 242, distance: 40.5
click at [304, 242] on div "1721 S Interstate Highway 35 E Waxahachie, TX 75165" at bounding box center [210, 190] width 421 height 251
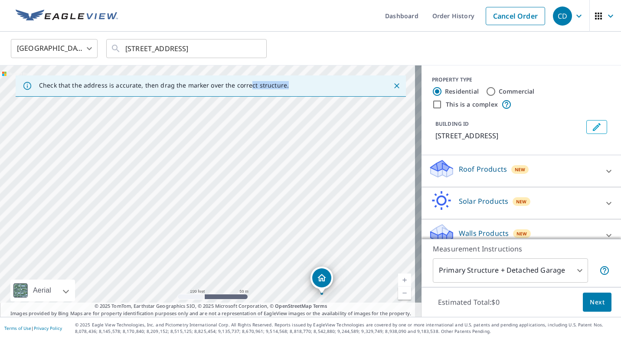
click at [398, 277] on link "Current Level 18, Zoom In" at bounding box center [404, 279] width 13 height 13
click at [398, 277] on link "Current Level 19, Zoom In" at bounding box center [404, 279] width 13 height 13
click at [398, 277] on link "Current Level 20, Zoom In Disabled" at bounding box center [404, 279] width 13 height 13
drag, startPoint x: 330, startPoint y: 270, endPoint x: 286, endPoint y: 157, distance: 120.5
click at [286, 157] on div "1721 S Interstate Highway 35 E Waxahachie, TX 75165" at bounding box center [210, 190] width 421 height 251
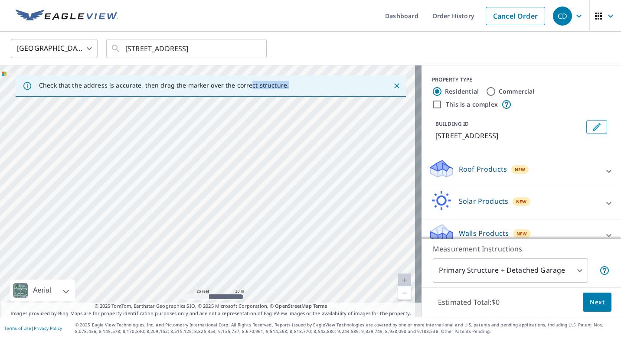
drag, startPoint x: 355, startPoint y: 255, endPoint x: 280, endPoint y: 162, distance: 120.5
click at [277, 155] on div "1721 S Interstate Highway 35 E Waxahachie, TX 75165" at bounding box center [210, 190] width 421 height 251
drag, startPoint x: 345, startPoint y: 262, endPoint x: 293, endPoint y: 151, distance: 122.9
click at [293, 151] on div "1721 S Interstate Highway 35 E Waxahachie, TX 75165" at bounding box center [210, 190] width 421 height 251
drag, startPoint x: 321, startPoint y: 213, endPoint x: 283, endPoint y: 137, distance: 85.3
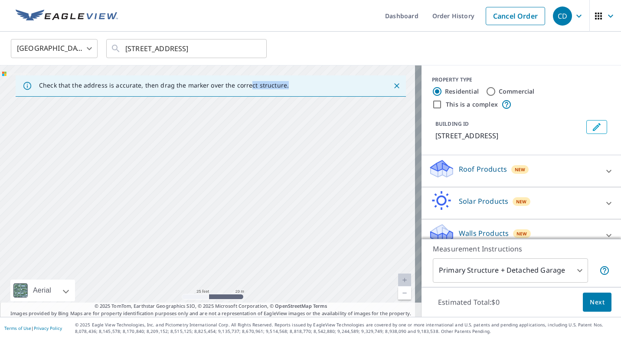
click at [283, 137] on div "1721 S Interstate Highway 35 E Waxahachie, TX 75165" at bounding box center [210, 190] width 421 height 251
drag, startPoint x: 334, startPoint y: 248, endPoint x: 262, endPoint y: 138, distance: 131.1
click at [262, 138] on div "1721 S Interstate Highway 35 E Waxahachie, TX 75165" at bounding box center [210, 190] width 421 height 251
drag, startPoint x: 302, startPoint y: 205, endPoint x: 311, endPoint y: 130, distance: 75.4
click at [311, 133] on div "1721 S Interstate Highway 35 E Waxahachie, TX 75165" at bounding box center [210, 190] width 421 height 251
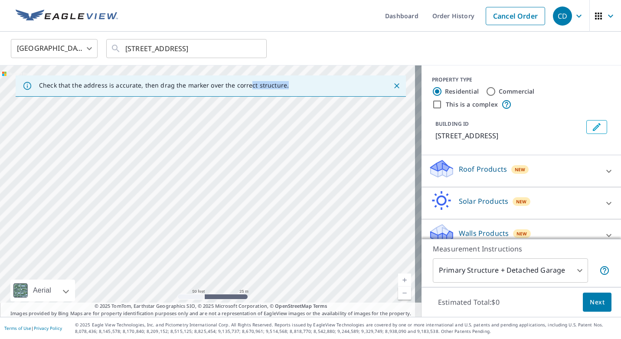
drag, startPoint x: 374, startPoint y: 226, endPoint x: 294, endPoint y: 109, distance: 141.6
click at [294, 109] on div "1721 S Interstate Highway 35 E Waxahachie, TX 75165" at bounding box center [210, 190] width 421 height 251
drag, startPoint x: 322, startPoint y: 217, endPoint x: 351, endPoint y: 129, distance: 93.3
click at [351, 129] on div "1721 S Interstate Highway 35 E Waxahachie, TX 75165" at bounding box center [210, 190] width 421 height 251
drag, startPoint x: 305, startPoint y: 223, endPoint x: 284, endPoint y: 145, distance: 80.7
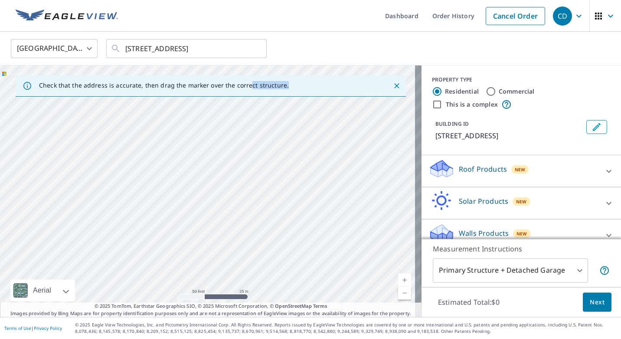
click at [284, 145] on div "1721 S Interstate Highway 35 E Waxahachie, TX 75165" at bounding box center [210, 190] width 421 height 251
drag, startPoint x: 185, startPoint y: 158, endPoint x: 211, endPoint y: 217, distance: 63.8
click at [211, 217] on div "1721 S Interstate Highway 35 E Waxahachie, TX 75165" at bounding box center [210, 190] width 421 height 251
drag, startPoint x: 212, startPoint y: 146, endPoint x: 263, endPoint y: 189, distance: 66.4
click at [262, 189] on div "1721 S Interstate Highway 35 E Waxahachie, TX 75165" at bounding box center [210, 190] width 421 height 251
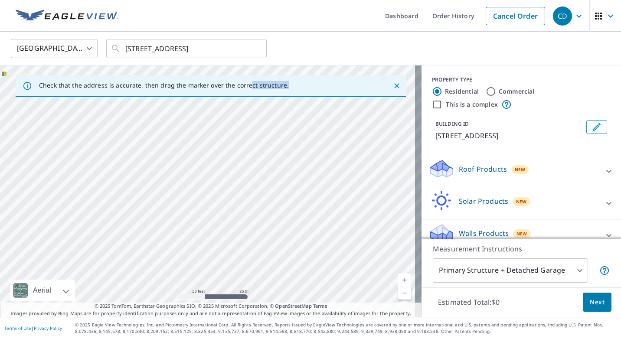
drag, startPoint x: 273, startPoint y: 193, endPoint x: 296, endPoint y: 136, distance: 61.6
click at [296, 136] on div "1721 S Interstate Highway 35 E Waxahachie, TX 75165" at bounding box center [210, 190] width 421 height 251
drag, startPoint x: 334, startPoint y: 126, endPoint x: 236, endPoint y: 228, distance: 141.6
click at [236, 228] on div "1721 S Interstate Highway 35 E Waxahachie, TX 75165" at bounding box center [210, 190] width 421 height 251
drag, startPoint x: 244, startPoint y: 197, endPoint x: 222, endPoint y: 296, distance: 101.6
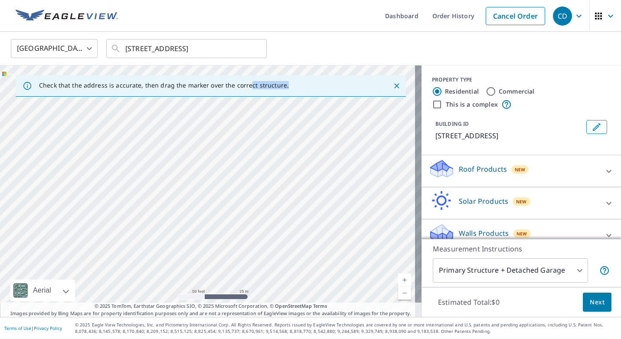
click at [228, 302] on div "1721 S Interstate Highway 35 E Waxahachie, TX 75165" at bounding box center [210, 190] width 421 height 251
drag, startPoint x: 222, startPoint y: 271, endPoint x: 238, endPoint y: 358, distance: 87.7
click at [238, 338] on html "CD CD Dashboard Order History Cancel Order CD United States US ​ 1721 I-35E Wax…" at bounding box center [310, 169] width 621 height 339
drag, startPoint x: 279, startPoint y: 173, endPoint x: 233, endPoint y: 280, distance: 116.3
click at [235, 273] on div "1721 S Interstate Highway 35 E Waxahachie, TX 75165" at bounding box center [210, 190] width 421 height 251
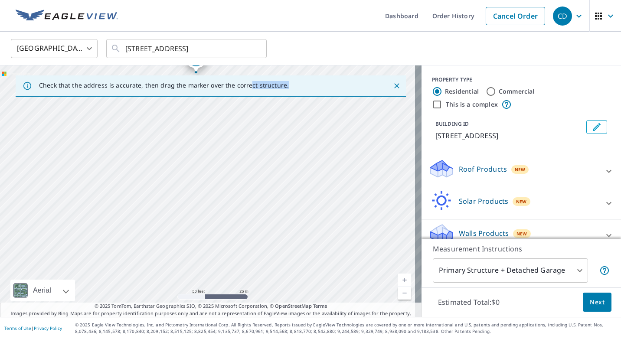
drag, startPoint x: 240, startPoint y: 140, endPoint x: 284, endPoint y: 279, distance: 146.4
click at [283, 281] on div "1721 S Interstate Highway 35 E Waxahachie, TX 75165" at bounding box center [210, 190] width 421 height 251
drag, startPoint x: 261, startPoint y: 228, endPoint x: 250, endPoint y: 163, distance: 65.1
click at [250, 163] on div "1721 S Interstate Highway 35 E Waxahachie, TX 75165" at bounding box center [210, 190] width 421 height 251
drag, startPoint x: 275, startPoint y: 238, endPoint x: 281, endPoint y: 170, distance: 67.9
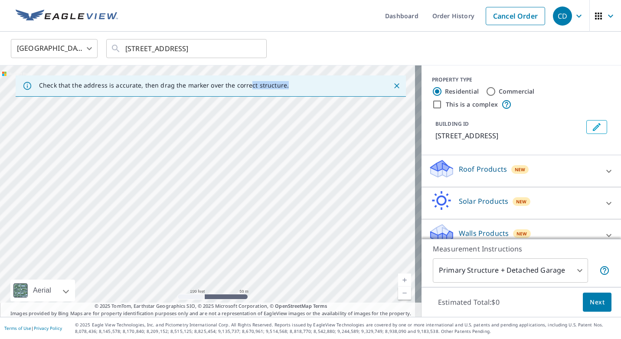
click at [281, 170] on div "1721 S Interstate Highway 35 E Waxahachie, TX 75165" at bounding box center [210, 190] width 421 height 251
drag, startPoint x: 354, startPoint y: 250, endPoint x: 314, endPoint y: 183, distance: 78.1
click at [355, 161] on div "1721 S Interstate Highway 35 E Waxahachie, TX 75165" at bounding box center [210, 190] width 421 height 251
drag, startPoint x: 268, startPoint y: 236, endPoint x: 278, endPoint y: 195, distance: 42.7
click at [276, 196] on div "1721 S Interstate Highway 35 E Waxahachie, TX 75165" at bounding box center [210, 190] width 421 height 251
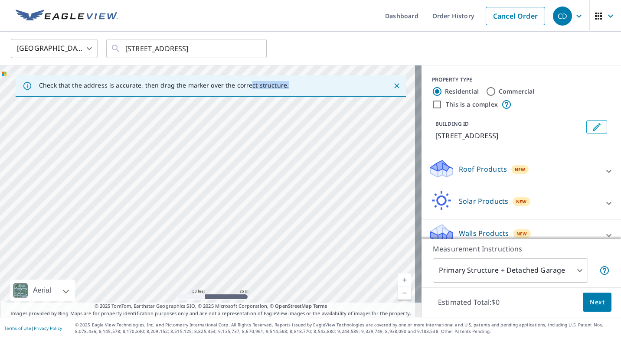
drag, startPoint x: 253, startPoint y: 156, endPoint x: 218, endPoint y: 210, distance: 64.1
click at [220, 209] on div "1721 S Interstate Highway 35 E Waxahachie, TX 75165" at bounding box center [210, 190] width 421 height 251
drag, startPoint x: 281, startPoint y: 142, endPoint x: 269, endPoint y: 220, distance: 78.5
click at [269, 220] on div "1721 S Interstate Highway 35 E Waxahachie, TX 75165" at bounding box center [210, 190] width 421 height 251
drag, startPoint x: 289, startPoint y: 155, endPoint x: 276, endPoint y: 234, distance: 80.5
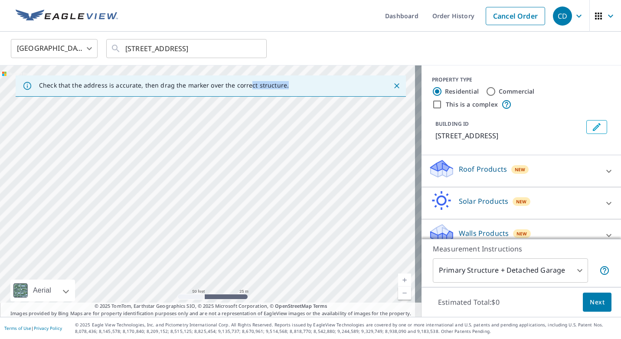
click at [279, 233] on div "1721 S Interstate Highway 35 E Waxahachie, TX 75165" at bounding box center [210, 190] width 421 height 251
drag, startPoint x: 311, startPoint y: 198, endPoint x: 310, endPoint y: 232, distance: 34.2
click at [310, 231] on div "1721 S Interstate Highway 35 E Waxahachie, TX 75165" at bounding box center [210, 190] width 421 height 251
drag, startPoint x: 286, startPoint y: 210, endPoint x: 290, endPoint y: 228, distance: 19.2
click at [290, 228] on div "1721 S Interstate Highway 35 E Waxahachie, TX 75165" at bounding box center [210, 190] width 421 height 251
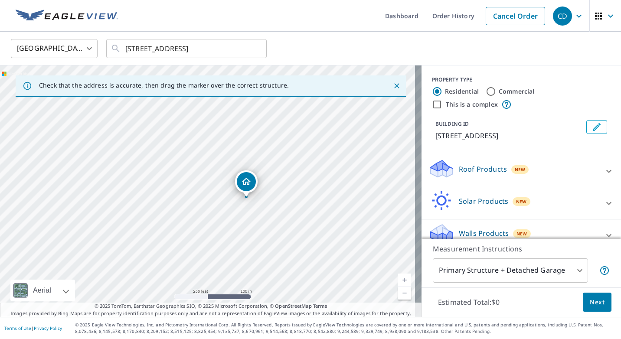
click at [244, 195] on div "Dropped pin, building 1, Residential property, 1721 S Interstate Highway 35 E W…" at bounding box center [246, 192] width 11 height 9
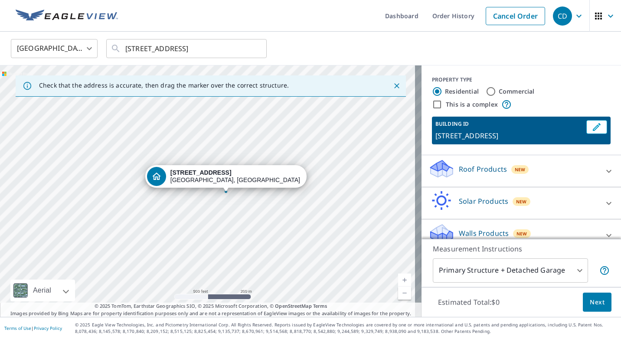
click at [398, 279] on link "Current Level 16, Zoom In" at bounding box center [404, 279] width 13 height 13
click at [398, 279] on link "Current Level 17, Zoom In" at bounding box center [404, 279] width 13 height 13
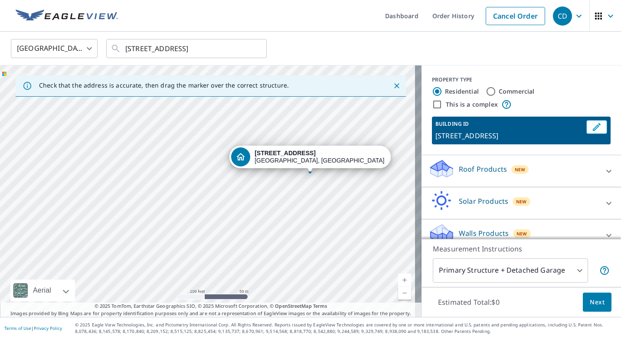
drag, startPoint x: 337, startPoint y: 276, endPoint x: 266, endPoint y: 198, distance: 105.5
click at [266, 198] on div "1721 S Interstate Highway 35 E Waxahachie, TX 75165" at bounding box center [210, 190] width 421 height 251
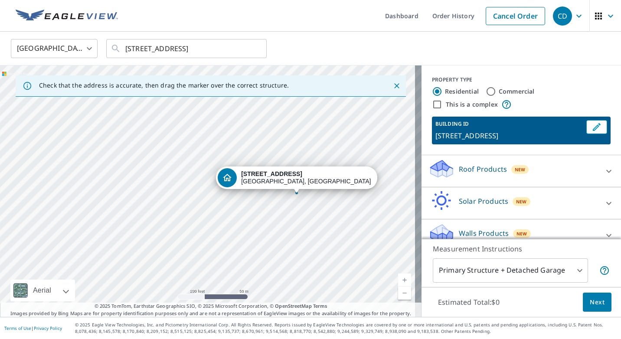
click at [401, 279] on link "Current Level 18, Zoom In" at bounding box center [404, 279] width 13 height 13
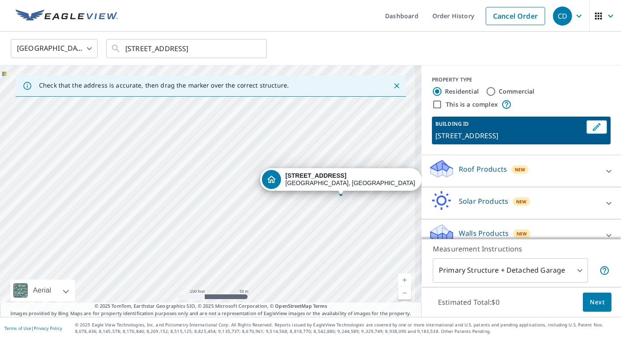
click at [401, 279] on link "Current Level 18, Zoom In" at bounding box center [404, 279] width 13 height 13
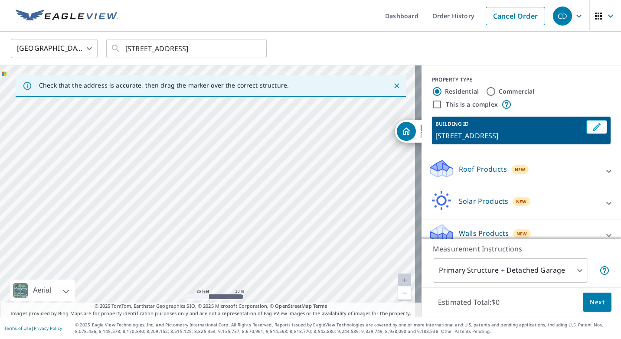
drag, startPoint x: 375, startPoint y: 259, endPoint x: 278, endPoint y: 201, distance: 112.9
click at [279, 202] on div "1721 S Interstate Highway 35 E Waxahachie, TX 75165" at bounding box center [210, 190] width 421 height 251
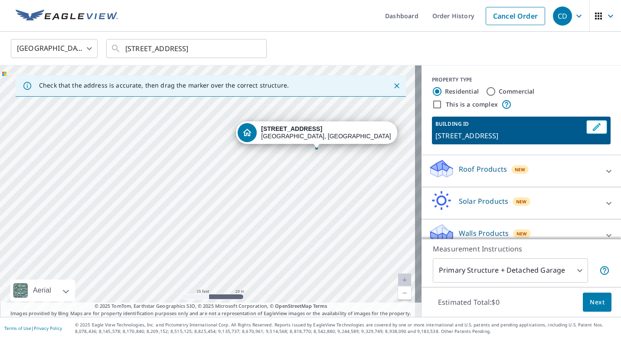
drag, startPoint x: 306, startPoint y: 194, endPoint x: 145, endPoint y: 200, distance: 161.8
click at [145, 199] on div "1721 S Interstate Highway 35 E Waxahachie, TX 75165" at bounding box center [210, 190] width 421 height 251
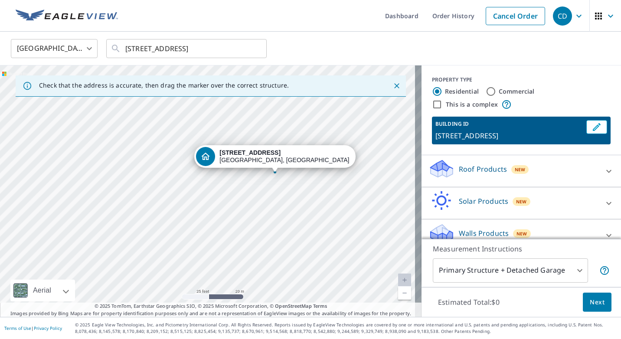
drag, startPoint x: 266, startPoint y: 193, endPoint x: 237, endPoint y: 215, distance: 35.5
click at [237, 215] on div "1721 S Interstate Highway 35 E Waxahachie, TX 75165" at bounding box center [210, 190] width 421 height 251
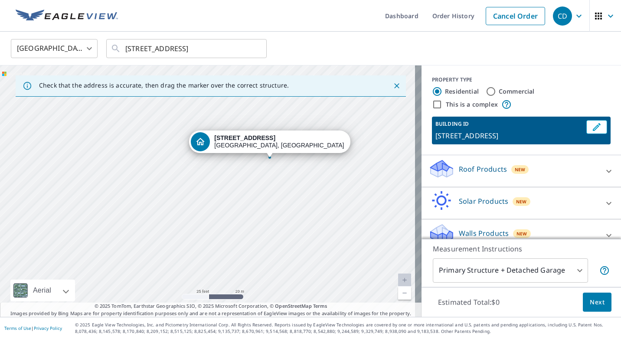
drag, startPoint x: 332, startPoint y: 242, endPoint x: 242, endPoint y: 111, distance: 158.3
click at [243, 113] on div "1721 S Interstate Highway 35 E Waxahachie, TX 75165" at bounding box center [210, 190] width 421 height 251
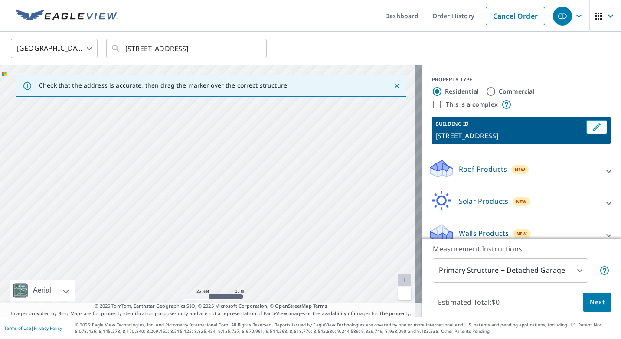
drag, startPoint x: 263, startPoint y: 240, endPoint x: 212, endPoint y: 97, distance: 152.3
click at [212, 97] on div "Check that the address is accurate, then drag the marker over the correct struc…" at bounding box center [210, 190] width 421 height 251
drag, startPoint x: 317, startPoint y: 254, endPoint x: 131, endPoint y: 36, distance: 286.8
click at [132, 36] on div "United States US ​ 1721 I-35E Waxahachie, TX 75165 ​ Check that the address is …" at bounding box center [310, 174] width 621 height 285
drag, startPoint x: 295, startPoint y: 128, endPoint x: 127, endPoint y: -29, distance: 230.0
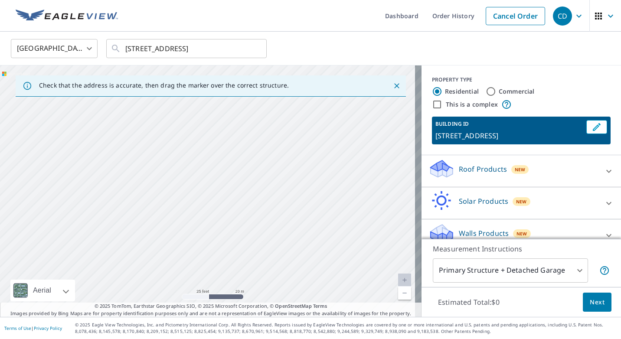
click at [127, 0] on html "CD CD Dashboard Order History Cancel Order CD United States US ​ 1721 I-35E Wax…" at bounding box center [310, 169] width 621 height 339
drag, startPoint x: 243, startPoint y: 93, endPoint x: 296, endPoint y: 218, distance: 135.3
click at [296, 218] on div "Check that the address is accurate, then drag the marker over the correct struc…" at bounding box center [210, 190] width 421 height 251
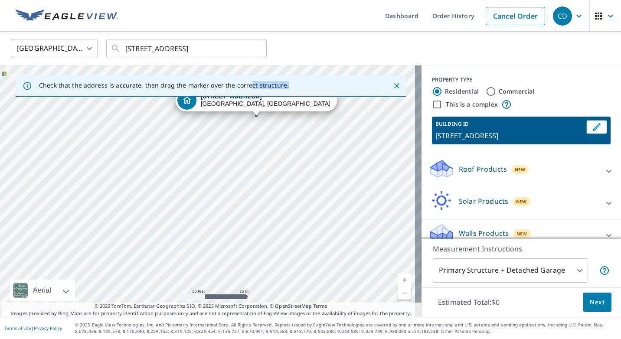
drag, startPoint x: 309, startPoint y: 255, endPoint x: 313, endPoint y: 280, distance: 25.5
click at [314, 282] on div "1721 S Interstate Highway 35 E Waxahachie, TX 75165" at bounding box center [210, 190] width 421 height 251
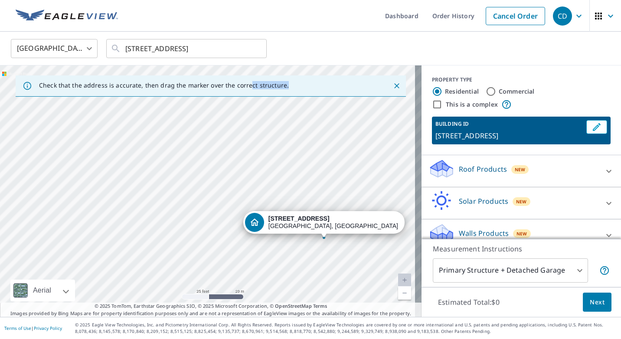
click at [333, 194] on div "1721 S Interstate Highway 35 E Waxahachie, TX 75165" at bounding box center [210, 190] width 421 height 251
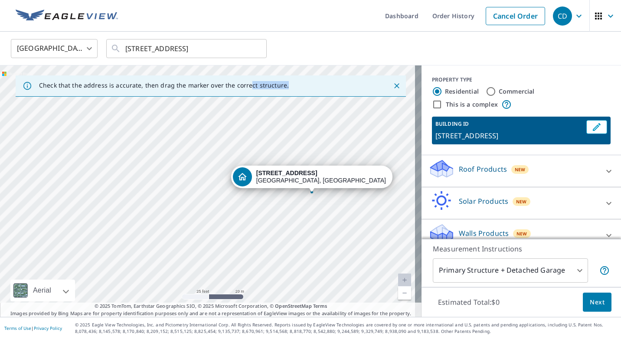
drag, startPoint x: 361, startPoint y: 266, endPoint x: 350, endPoint y: 221, distance: 47.0
click at [350, 221] on div "1721 S Interstate Highway 35 E Waxahachie, TX 75165" at bounding box center [210, 190] width 421 height 251
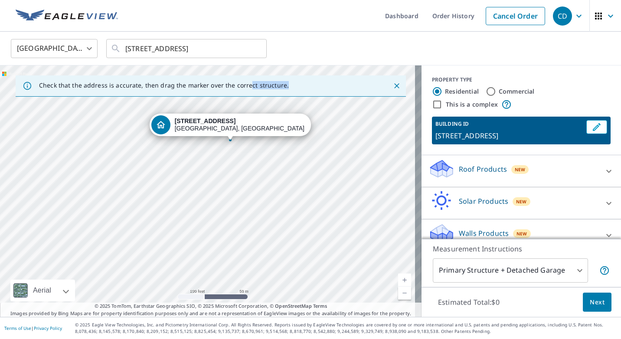
drag, startPoint x: 362, startPoint y: 233, endPoint x: 261, endPoint y: 151, distance: 129.7
click at [261, 151] on div "1721 S Interstate Highway 35 E Waxahachie, TX 75165" at bounding box center [210, 190] width 421 height 251
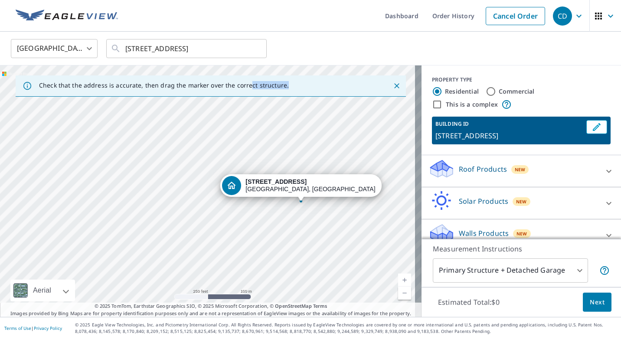
click at [401, 280] on link "Current Level 17, Zoom In" at bounding box center [404, 279] width 13 height 13
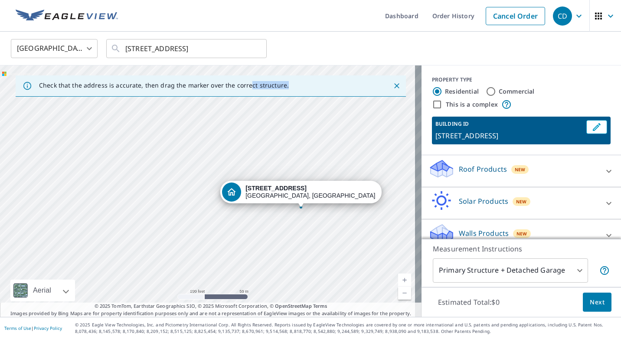
drag, startPoint x: 383, startPoint y: 250, endPoint x: 267, endPoint y: 247, distance: 115.8
click at [267, 247] on div "1721 S Interstate Highway 35 E Waxahachie, TX 75165" at bounding box center [210, 190] width 421 height 251
click at [398, 279] on link "Current Level 18, Zoom In" at bounding box center [404, 279] width 13 height 13
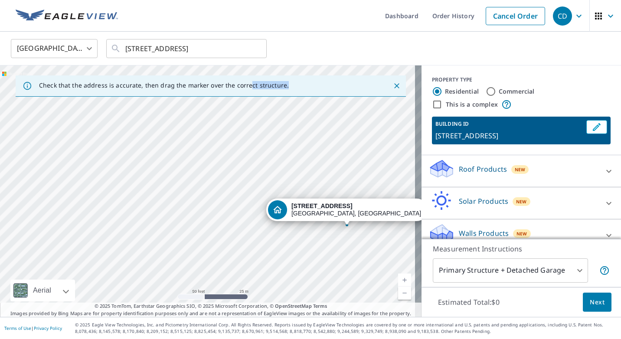
click at [398, 279] on link "Current Level 19, Zoom In" at bounding box center [404, 279] width 13 height 13
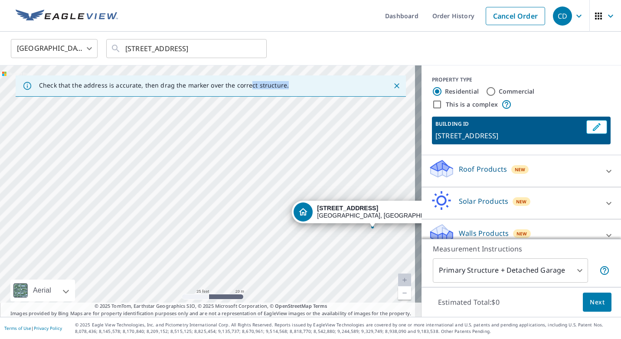
drag, startPoint x: 353, startPoint y: 250, endPoint x: 265, endPoint y: 224, distance: 91.4
click at [265, 224] on div "1721 S Interstate Highway 35 E Waxahachie, TX 75165" at bounding box center [210, 190] width 421 height 251
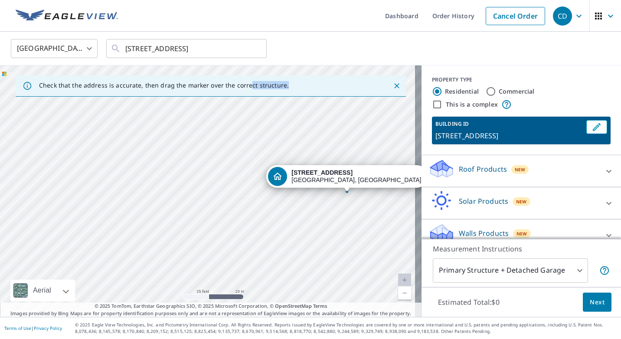
drag, startPoint x: 327, startPoint y: 235, endPoint x: 294, endPoint y: 184, distance: 61.2
click at [303, 183] on div "1721 S Interstate Highway 35 E Waxahachie, TX 75165" at bounding box center [210, 190] width 421 height 251
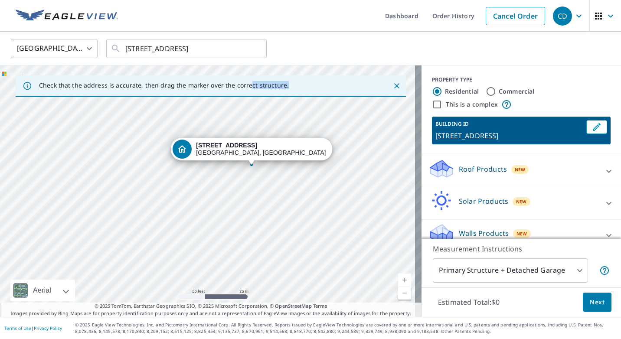
drag, startPoint x: 314, startPoint y: 209, endPoint x: 256, endPoint y: 182, distance: 64.0
click at [256, 182] on div "1721 S Interstate Highway 35 E Waxahachie, TX 75165" at bounding box center [210, 190] width 421 height 251
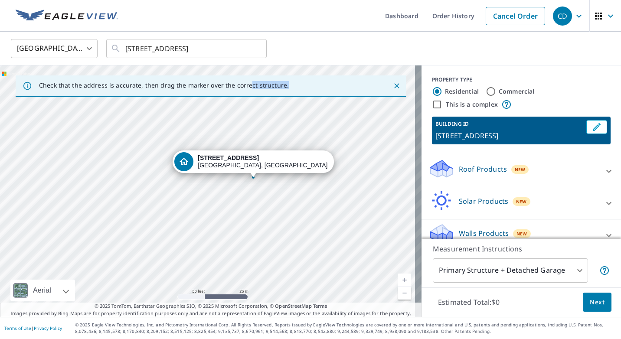
drag, startPoint x: 247, startPoint y: 179, endPoint x: 271, endPoint y: 215, distance: 42.8
click at [257, 205] on div "1721 S Interstate Highway 35 E Waxahachie, TX 75165" at bounding box center [210, 190] width 421 height 251
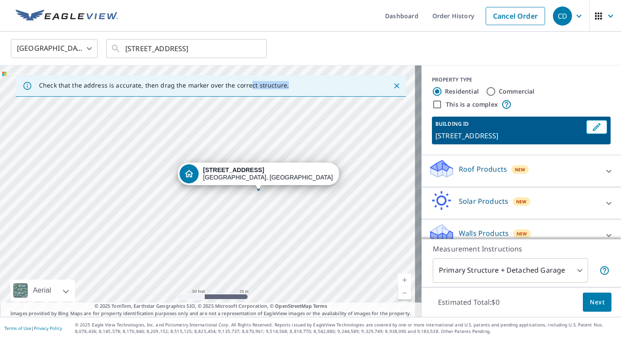
click at [398, 276] on link "Current Level 19, Zoom In" at bounding box center [404, 279] width 13 height 13
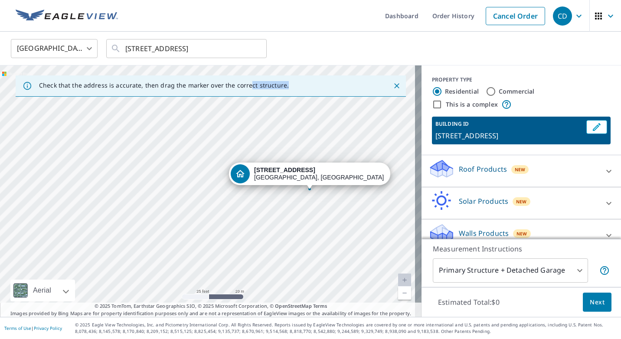
click at [398, 276] on link "Current Level 20, Zoom In Disabled" at bounding box center [404, 279] width 13 height 13
click at [398, 277] on link "Current Level 20, Zoom In Disabled" at bounding box center [404, 279] width 13 height 13
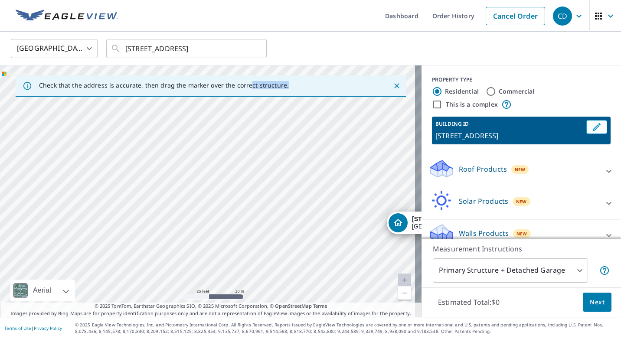
drag, startPoint x: 212, startPoint y: 199, endPoint x: 370, endPoint y: 250, distance: 165.1
click at [370, 250] on div "1721 S Interstate Highway 35 E Waxahachie, TX 75165" at bounding box center [210, 190] width 421 height 251
drag, startPoint x: 327, startPoint y: 179, endPoint x: 357, endPoint y: 276, distance: 102.4
click at [357, 277] on div "1721 S Interstate Highway 35 E Waxahachie, TX 75165" at bounding box center [210, 190] width 421 height 251
drag, startPoint x: 210, startPoint y: 129, endPoint x: 299, endPoint y: 247, distance: 147.3
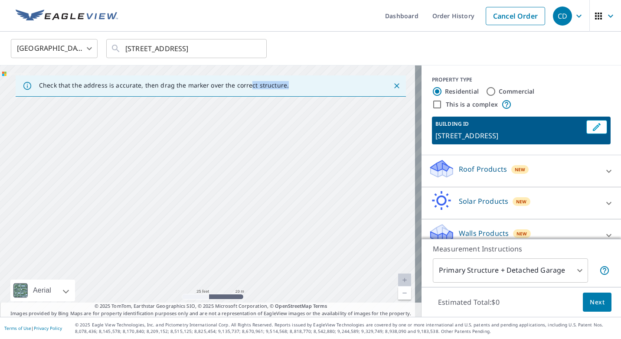
click at [299, 252] on div "1721 S Interstate Highway 35 E Waxahachie, TX 75165" at bounding box center [210, 190] width 421 height 251
drag, startPoint x: 291, startPoint y: 195, endPoint x: 361, endPoint y: 307, distance: 132.4
click at [371, 318] on div "Dashboard Order History Cancel Order CD United States US ​ 1721 I-35E Waxahachi…" at bounding box center [310, 169] width 621 height 339
drag, startPoint x: 310, startPoint y: 237, endPoint x: 216, endPoint y: 116, distance: 152.8
click at [217, 116] on div "1721 S Interstate Highway 35 E Waxahachie, TX 75165" at bounding box center [210, 190] width 421 height 251
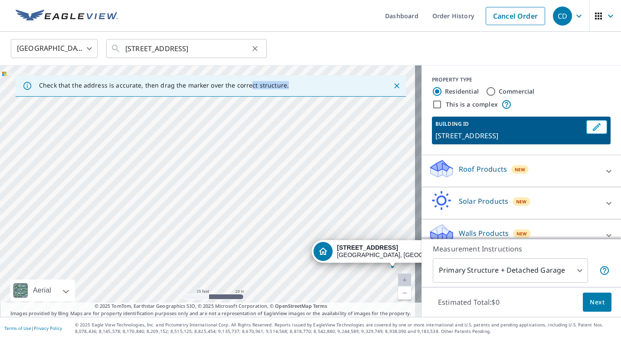
drag, startPoint x: 341, startPoint y: 226, endPoint x: 132, endPoint y: 43, distance: 278.0
click at [130, 42] on div "United States US ​ 1721 I-35E Waxahachie, TX 75165 ​ Check that the address is …" at bounding box center [310, 174] width 621 height 285
drag, startPoint x: 285, startPoint y: 199, endPoint x: 142, endPoint y: 49, distance: 207.8
click at [145, 50] on div "United States US ​ 1721 I-35E Waxahachie, TX 75165 ​ Check that the address is …" at bounding box center [310, 174] width 621 height 285
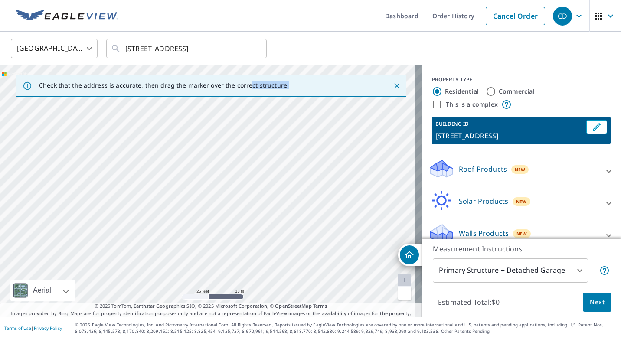
drag, startPoint x: 246, startPoint y: 190, endPoint x: 323, endPoint y: 80, distance: 134.3
click at [329, 79] on div "Check that the address is accurate, then drag the marker over the correct struc…" at bounding box center [210, 190] width 421 height 251
drag, startPoint x: 324, startPoint y: 164, endPoint x: 367, endPoint y: 89, distance: 86.8
click at [374, 90] on div "Check that the address is accurate, then drag the marker over the correct struc…" at bounding box center [210, 190] width 421 height 251
click at [346, 170] on div "1721 S Interstate Highway 35 E Waxahachie, TX 75165" at bounding box center [210, 190] width 421 height 251
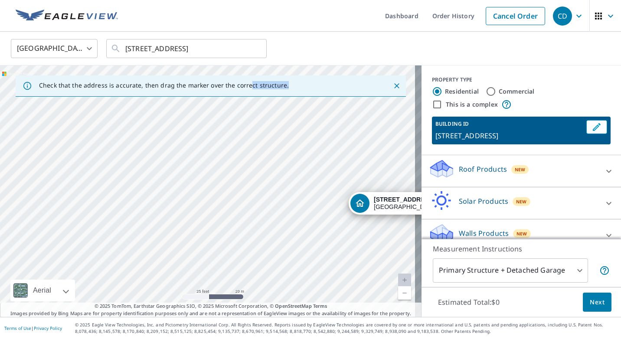
drag, startPoint x: 352, startPoint y: 215, endPoint x: 240, endPoint y: 75, distance: 180.1
click at [235, 68] on div "1721 S Interstate Highway 35 E Waxahachie, TX 75165" at bounding box center [210, 190] width 421 height 251
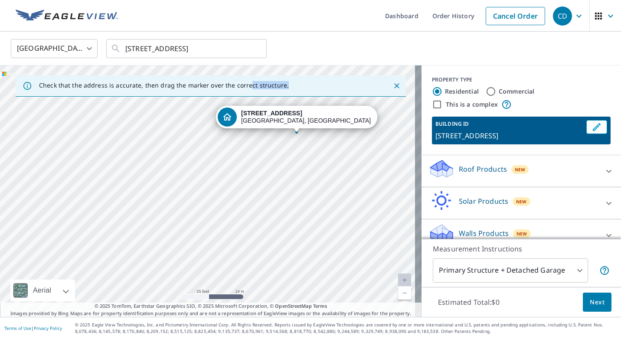
drag, startPoint x: 322, startPoint y: 190, endPoint x: 213, endPoint y: 134, distance: 121.7
click at [215, 138] on div "1721 S Interstate Highway 35 E Waxahachie, TX 75165" at bounding box center [210, 190] width 421 height 251
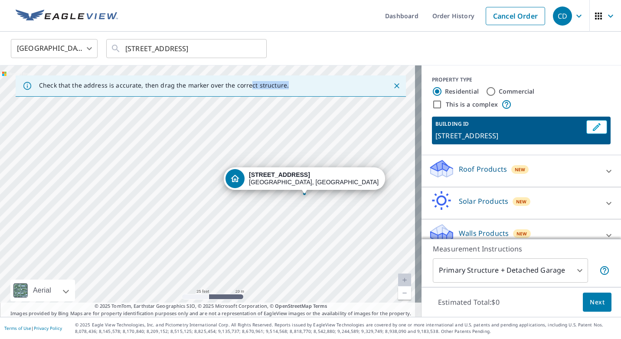
drag, startPoint x: 219, startPoint y: 122, endPoint x: 226, endPoint y: 186, distance: 65.0
click at [227, 189] on div "1721 S Interstate Highway 35 E Waxahachie, TX 75165" at bounding box center [210, 190] width 421 height 251
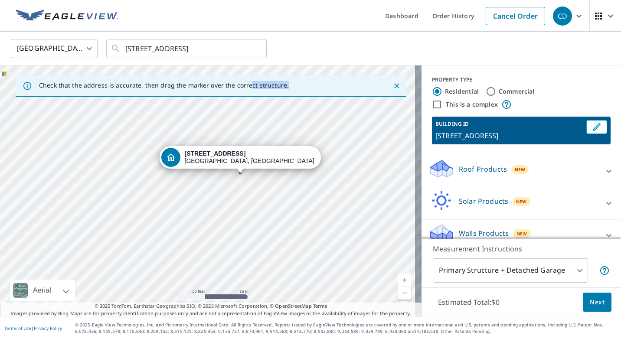
drag, startPoint x: 262, startPoint y: 216, endPoint x: 226, endPoint y: 189, distance: 45.1
click at [236, 199] on div "1721 S Interstate Highway 35 E Waxahachie, TX 75165" at bounding box center [210, 190] width 421 height 251
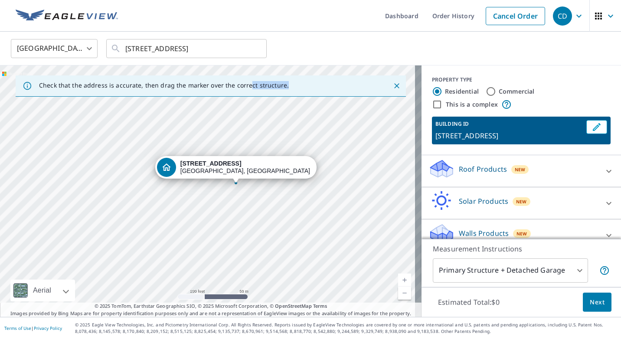
click at [398, 280] on link "Current Level 18, Zoom In" at bounding box center [404, 279] width 13 height 13
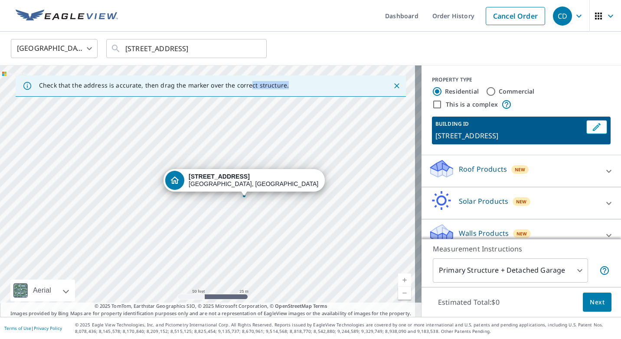
drag, startPoint x: 280, startPoint y: 202, endPoint x: 260, endPoint y: 222, distance: 27.9
click at [260, 222] on div "1721 S Interstate Highway 35 E Waxahachie, TX 75165" at bounding box center [210, 190] width 421 height 251
click at [398, 280] on link "Current Level 19, Zoom In" at bounding box center [404, 279] width 13 height 13
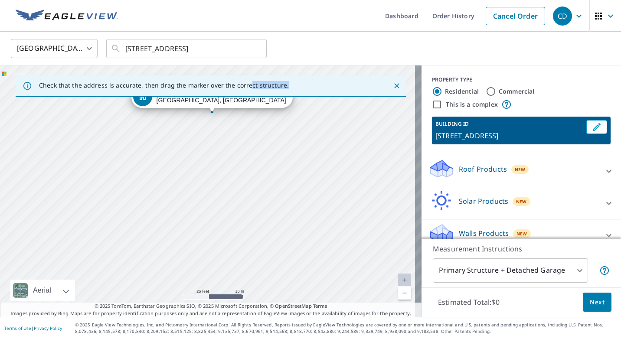
drag, startPoint x: 376, startPoint y: 264, endPoint x: 294, endPoint y: 156, distance: 136.2
click at [294, 156] on div "1721 S Interstate Highway 35 E Waxahachie, TX 75165" at bounding box center [210, 190] width 421 height 251
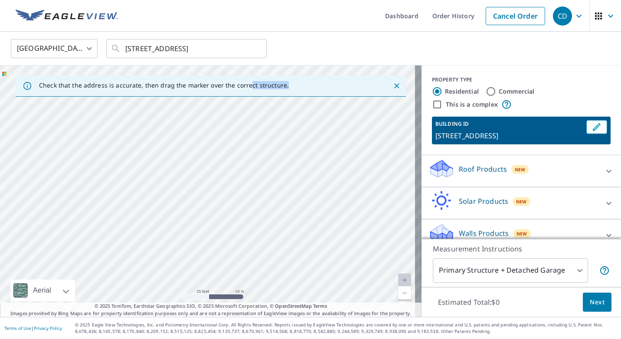
drag, startPoint x: 356, startPoint y: 254, endPoint x: 294, endPoint y: 179, distance: 96.9
click at [294, 179] on div "1721 S Interstate Highway 35 E Waxahachie, TX 75165" at bounding box center [210, 190] width 421 height 251
drag, startPoint x: 305, startPoint y: 245, endPoint x: 374, endPoint y: 308, distance: 93.6
click at [373, 313] on div "Check that the address is accurate, then drag the marker over the correct struc…" at bounding box center [210, 190] width 421 height 251
drag, startPoint x: 307, startPoint y: 194, endPoint x: 253, endPoint y: 150, distance: 69.0
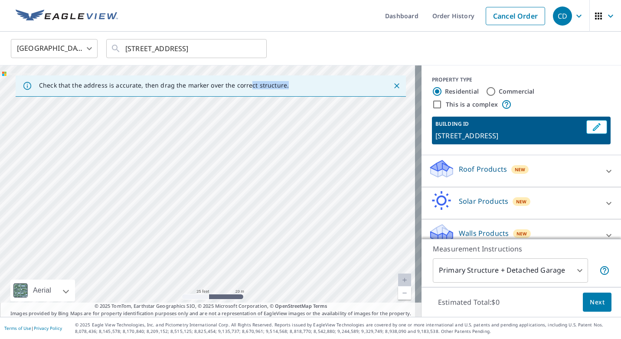
click at [256, 152] on div "1721 S Interstate Highway 35 E Waxahachie, TX 75165" at bounding box center [210, 190] width 421 height 251
drag, startPoint x: 286, startPoint y: 223, endPoint x: 276, endPoint y: 98, distance: 125.6
click at [276, 98] on div "Check that the address is accurate, then drag the marker over the correct struc…" at bounding box center [210, 190] width 421 height 251
drag, startPoint x: 247, startPoint y: 177, endPoint x: 229, endPoint y: 128, distance: 52.4
click at [232, 130] on div "1721 S Interstate Highway 35 E Waxahachie, TX 75165" at bounding box center [210, 190] width 421 height 251
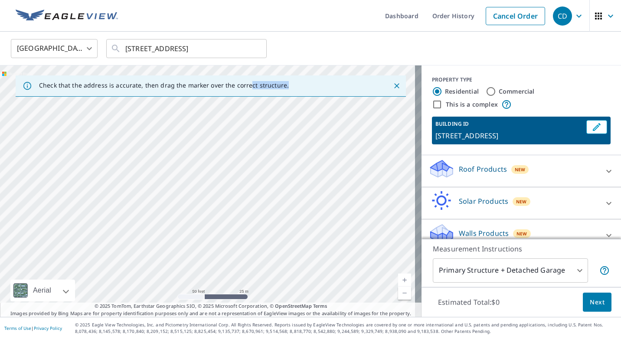
drag, startPoint x: 176, startPoint y: 155, endPoint x: 221, endPoint y: 109, distance: 63.7
click at [221, 109] on div "1721 S Interstate Highway 35 E Waxahachie, TX 75165" at bounding box center [210, 190] width 421 height 251
drag, startPoint x: 271, startPoint y: 151, endPoint x: 221, endPoint y: 104, distance: 68.1
click at [222, 104] on div "1721 S Interstate Highway 35 E Waxahachie, TX 75165" at bounding box center [210, 190] width 421 height 251
drag, startPoint x: 296, startPoint y: 200, endPoint x: 325, endPoint y: 128, distance: 77.7
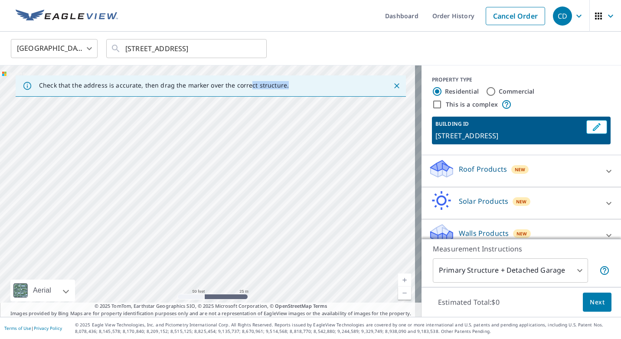
click at [325, 128] on div "1721 S Interstate Highway 35 E Waxahachie, TX 75165" at bounding box center [210, 190] width 421 height 251
drag, startPoint x: 212, startPoint y: 231, endPoint x: 283, endPoint y: 167, distance: 95.4
click at [281, 168] on div "1721 S Interstate Highway 35 E Waxahachie, TX 75165" at bounding box center [210, 190] width 421 height 251
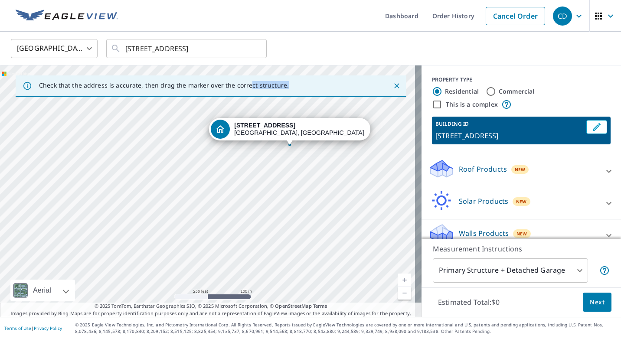
drag, startPoint x: 282, startPoint y: 178, endPoint x: 320, endPoint y: 252, distance: 83.3
click at [311, 243] on div "1721 S Interstate Highway 35 E Waxahachie, TX 75165" at bounding box center [210, 190] width 421 height 251
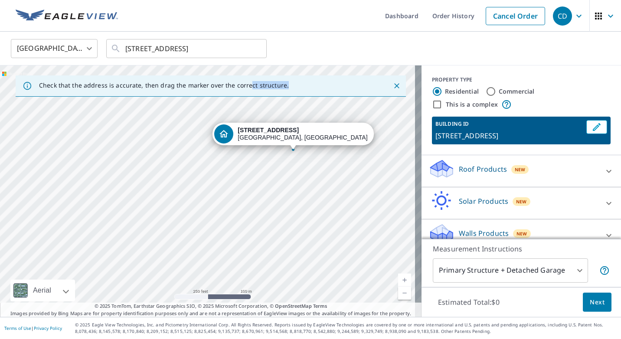
click at [402, 277] on link "Current Level 17, Zoom In" at bounding box center [404, 279] width 13 height 13
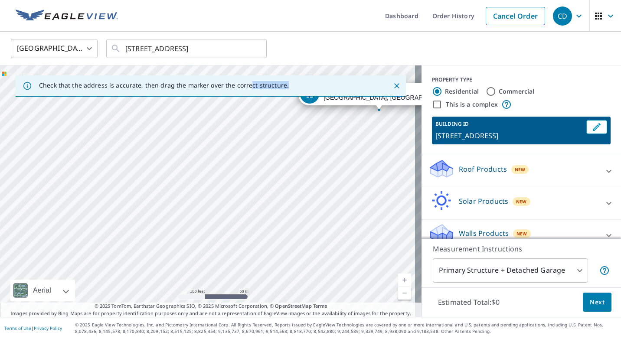
click at [402, 277] on link "Current Level 18, Zoom In" at bounding box center [404, 279] width 13 height 13
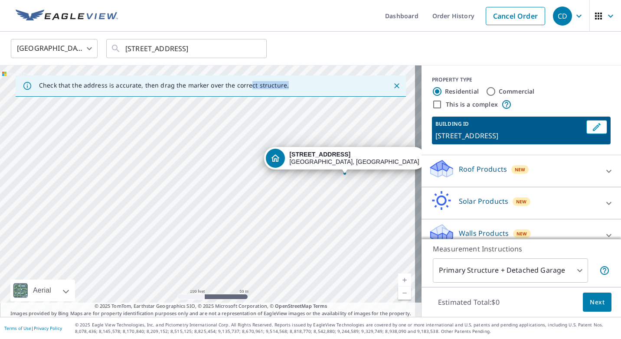
drag, startPoint x: 377, startPoint y: 203, endPoint x: 251, endPoint y: 228, distance: 129.0
click at [250, 225] on div "1721 S Interstate Highway 35 E Waxahachie, TX 75165" at bounding box center [210, 190] width 421 height 251
click at [400, 280] on link "Current Level 18, Zoom In" at bounding box center [404, 279] width 13 height 13
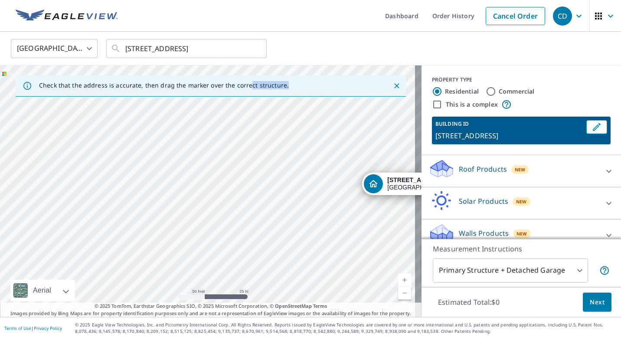
drag, startPoint x: 388, startPoint y: 261, endPoint x: 352, endPoint y: 323, distance: 72.2
click at [351, 322] on div "Dashboard Order History Cancel Order CD United States US ​ 1721 I-35E Waxahachi…" at bounding box center [310, 169] width 621 height 339
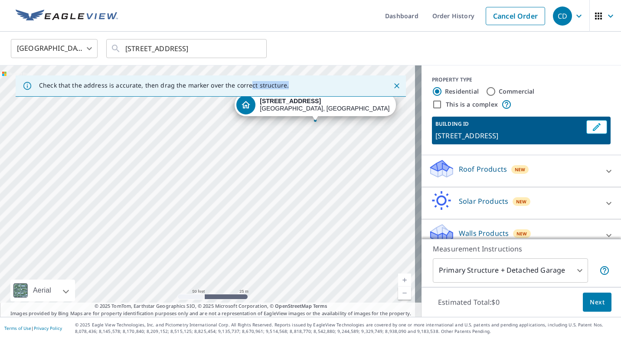
drag, startPoint x: 309, startPoint y: 194, endPoint x: 222, endPoint y: 224, distance: 91.7
click at [222, 224] on div "1721 S Interstate Highway 35 E Waxahachie, TX 75165" at bounding box center [210, 190] width 421 height 251
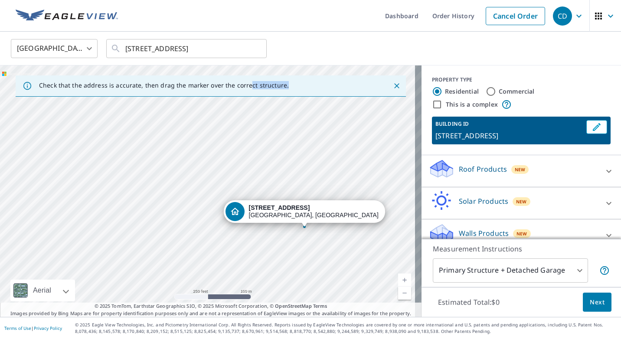
drag, startPoint x: 352, startPoint y: 169, endPoint x: 243, endPoint y: 172, distance: 109.2
click at [243, 172] on div "1721 S Interstate Highway 35 E Waxahachie, TX 75165" at bounding box center [210, 190] width 421 height 251
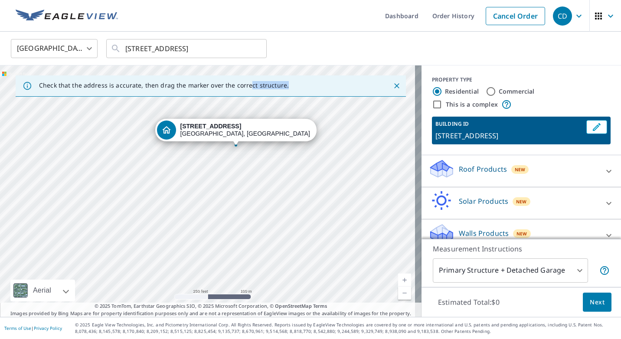
drag, startPoint x: 331, startPoint y: 257, endPoint x: 310, endPoint y: 174, distance: 85.5
click at [310, 174] on div "1721 S Interstate Highway 35 E Waxahachie, TX 75165" at bounding box center [210, 190] width 421 height 251
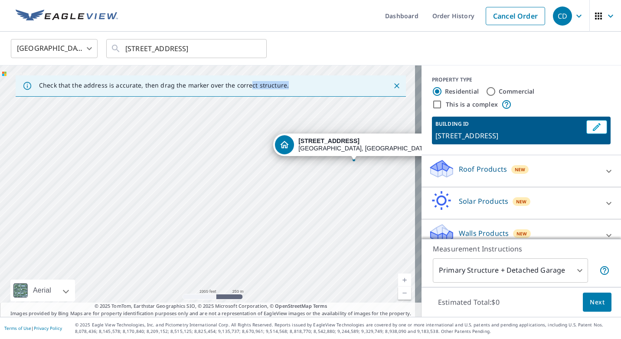
drag, startPoint x: 385, startPoint y: 224, endPoint x: 249, endPoint y: 233, distance: 136.3
click at [250, 232] on div "1721 S Interstate Highway 35 E Waxahachie, TX 75165" at bounding box center [210, 190] width 421 height 251
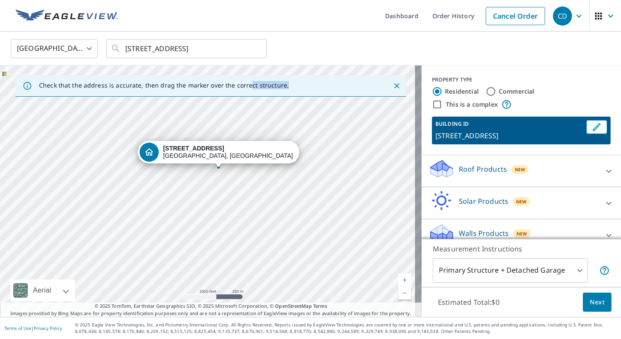
click at [401, 280] on link "Current Level 15, Zoom In" at bounding box center [404, 279] width 13 height 13
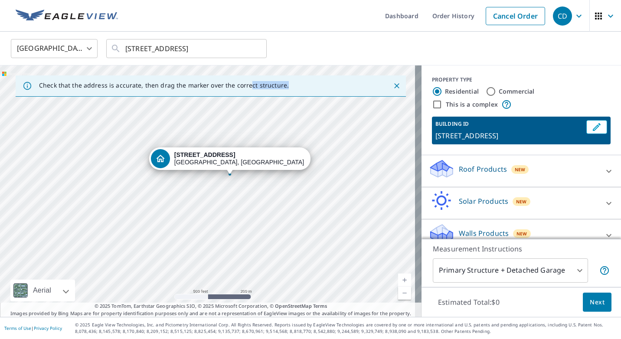
drag, startPoint x: 338, startPoint y: 202, endPoint x: 338, endPoint y: 239, distance: 36.8
click at [338, 239] on div "1721 S Interstate Highway 35 E Waxahachie, TX 75165" at bounding box center [210, 190] width 421 height 251
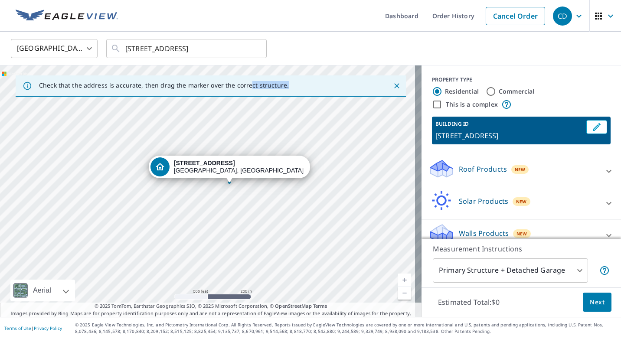
click at [398, 281] on link "Current Level 16, Zoom In" at bounding box center [404, 279] width 13 height 13
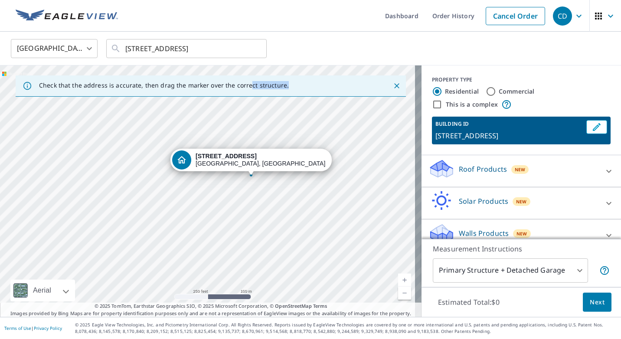
click at [398, 281] on link "Current Level 17, Zoom In" at bounding box center [404, 279] width 13 height 13
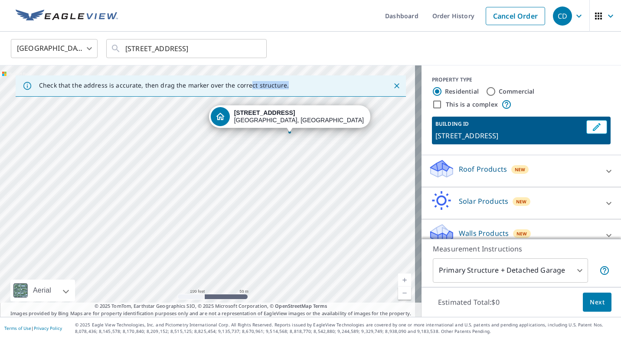
drag, startPoint x: 332, startPoint y: 235, endPoint x: 330, endPoint y: 219, distance: 15.8
click at [330, 221] on div "1721 S Interstate Highway 35 E Waxahachie, TX 75165" at bounding box center [210, 190] width 421 height 251
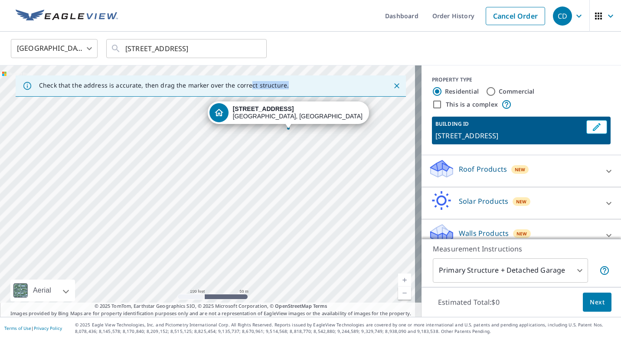
click at [575, 20] on icon "button" at bounding box center [578, 16] width 10 height 10
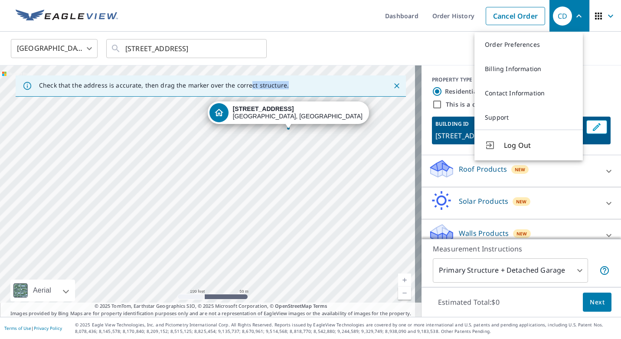
click at [575, 14] on icon "button" at bounding box center [578, 16] width 10 height 10
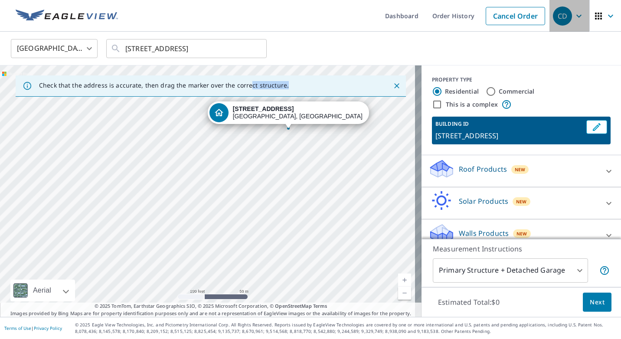
click at [568, 23] on span "CD" at bounding box center [569, 16] width 33 height 21
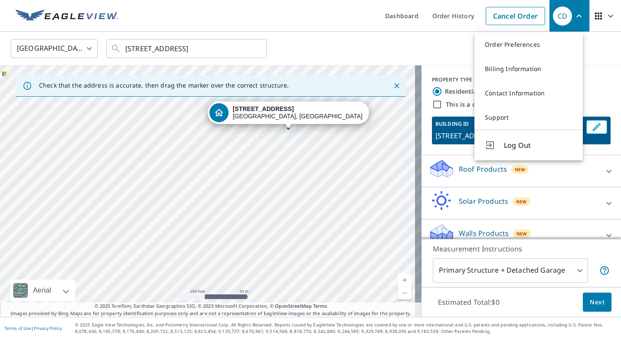
click at [331, 25] on ul "Dashboard Order History Cancel Order" at bounding box center [336, 16] width 426 height 32
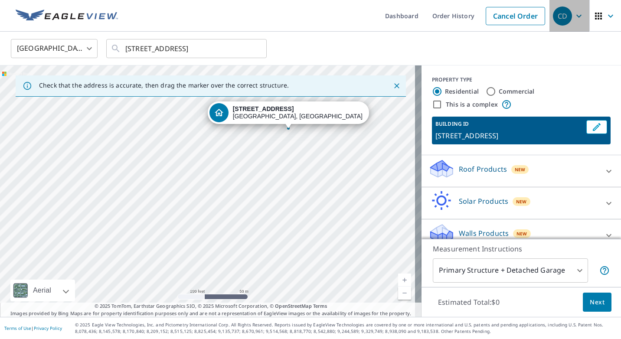
click at [573, 18] on icon "button" at bounding box center [578, 16] width 10 height 10
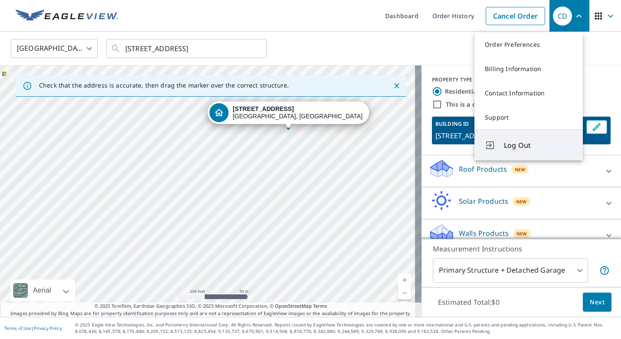
click at [532, 135] on button "Log Out" at bounding box center [528, 145] width 108 height 31
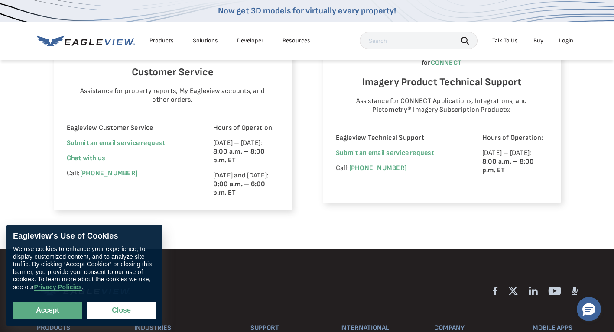
scroll to position [582, 0]
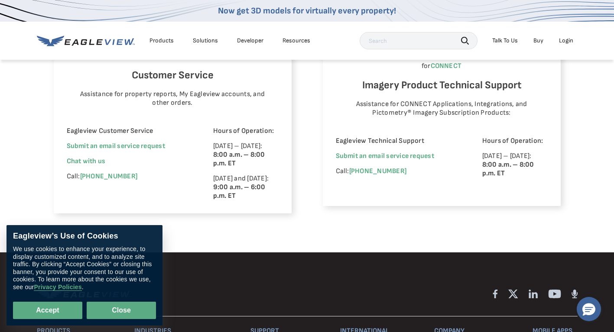
click at [112, 314] on button "Close" at bounding box center [121, 310] width 69 height 17
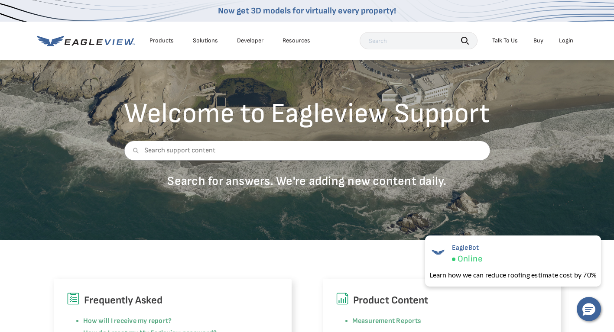
scroll to position [0, 0]
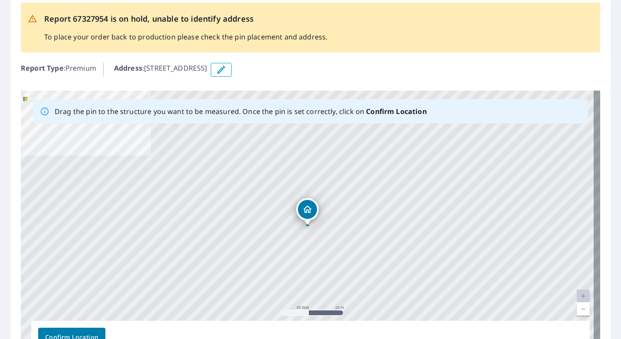
scroll to position [109, 0]
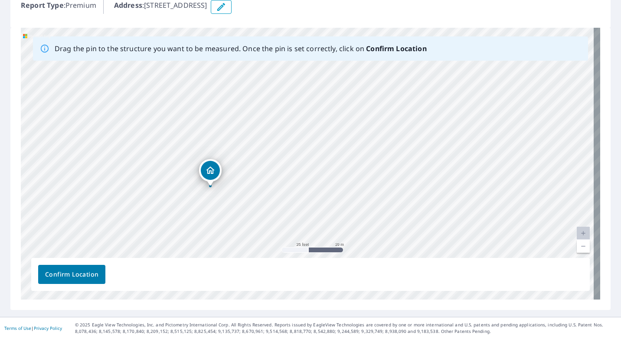
drag, startPoint x: 441, startPoint y: 145, endPoint x: 310, endPoint y: 177, distance: 135.1
click at [338, 172] on div "2009 S Interstate Highway 35 E Waxahachie, TX 75165" at bounding box center [310, 164] width 579 height 272
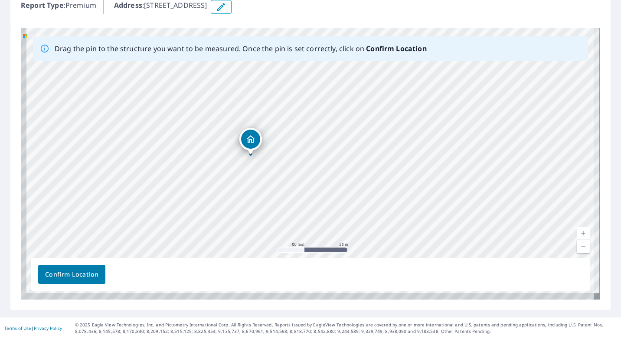
drag, startPoint x: 426, startPoint y: 111, endPoint x: 469, endPoint y: 67, distance: 61.9
click at [466, 68] on div "2009 S Interstate Highway 35 E Waxahachie, TX 75165" at bounding box center [310, 164] width 579 height 272
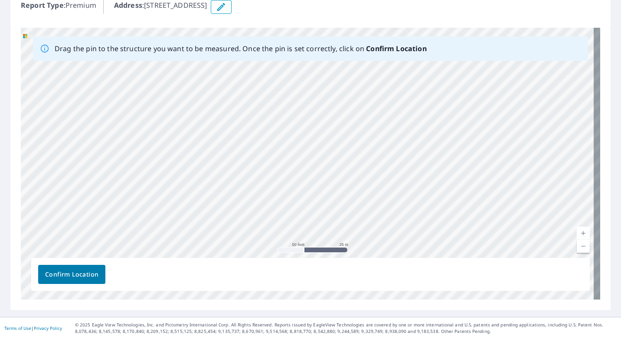
drag, startPoint x: 290, startPoint y: 204, endPoint x: 390, endPoint y: 85, distance: 155.3
click at [390, 85] on div "2009 S Interstate Highway 35 E Waxahachie, TX 75165" at bounding box center [310, 164] width 579 height 272
drag, startPoint x: 491, startPoint y: 188, endPoint x: 445, endPoint y: 83, distance: 114.8
click at [445, 83] on div "2009 S Interstate Highway 35 E Waxahachie, TX 75165" at bounding box center [310, 164] width 579 height 272
click at [576, 243] on link "Current Level 20, Zoom Out" at bounding box center [582, 246] width 13 height 13
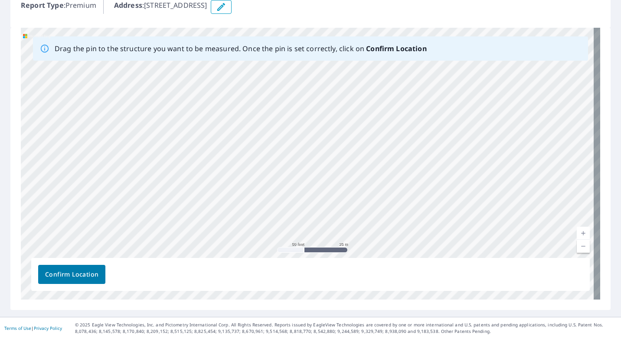
click at [578, 247] on link "Current Level 19, Zoom Out" at bounding box center [582, 246] width 13 height 13
click at [578, 247] on link "Current Level 18, Zoom Out" at bounding box center [582, 246] width 13 height 13
click at [579, 244] on link "Current Level 19, Zoom Out" at bounding box center [582, 246] width 13 height 13
click at [579, 244] on link "Current Level 18, Zoom Out" at bounding box center [582, 246] width 13 height 13
click at [579, 244] on link "Current Level 17, Zoom Out" at bounding box center [582, 246] width 13 height 13
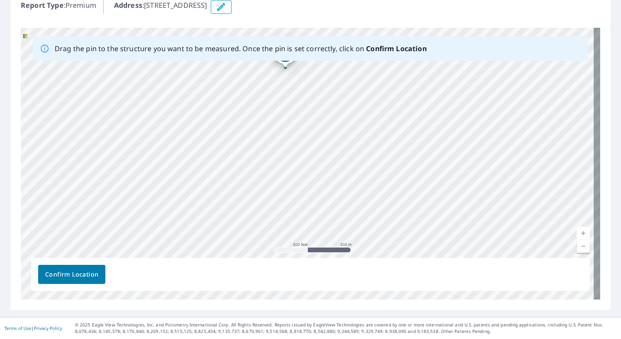
drag, startPoint x: 294, startPoint y: 152, endPoint x: 350, endPoint y: 78, distance: 92.8
click at [349, 78] on div "2009 S Interstate Highway 35 E Waxahachie, TX 75165" at bounding box center [310, 164] width 579 height 272
drag, startPoint x: 369, startPoint y: 117, endPoint x: 397, endPoint y: 25, distance: 95.4
click at [397, 25] on div "Report 67327954 is on hold, unable to identify address To place your order back…" at bounding box center [310, 119] width 621 height 394
drag, startPoint x: 454, startPoint y: 96, endPoint x: 423, endPoint y: 50, distance: 55.0
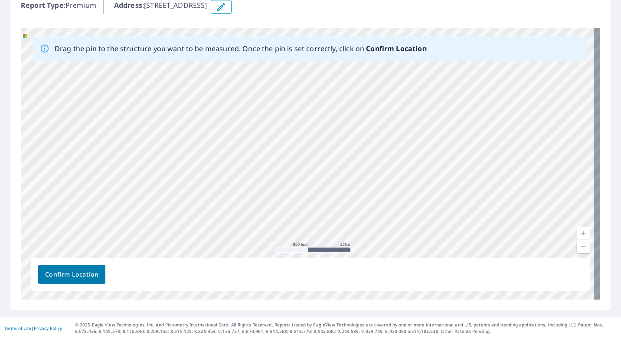
click at [424, 52] on div "Drag the pin to the structure you want to be measured. Once the pin is set corr…" at bounding box center [310, 164] width 579 height 272
drag, startPoint x: 520, startPoint y: 134, endPoint x: 462, endPoint y: 5, distance: 141.6
click at [468, 7] on div "Report 67327954 is on hold, unable to identify address To place your order back…" at bounding box center [310, 119] width 621 height 394
drag, startPoint x: 496, startPoint y: 195, endPoint x: 398, endPoint y: 7, distance: 212.4
click at [407, 14] on div "Report 67327954 is on hold, unable to identify address To place your order back…" at bounding box center [310, 119] width 621 height 394
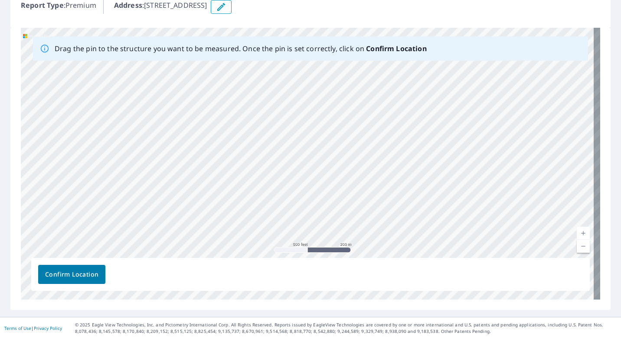
drag, startPoint x: 408, startPoint y: 88, endPoint x: 383, endPoint y: -18, distance: 108.7
click at [383, 0] on html "Dashboard Order History Order Report 67327954 is on hold, unable to identify ad…" at bounding box center [310, 169] width 621 height 339
click at [579, 247] on link "Current Level 16, Zoom Out" at bounding box center [582, 246] width 13 height 13
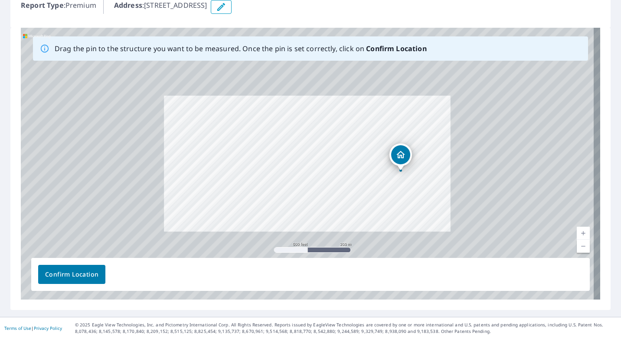
click at [579, 247] on link "Current Level 16, Zoom Out" at bounding box center [582, 246] width 13 height 13
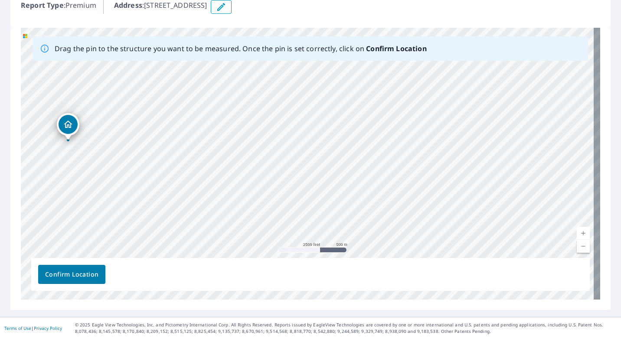
drag, startPoint x: 168, startPoint y: 167, endPoint x: 363, endPoint y: 243, distance: 209.6
click at [363, 243] on div "2009 S Interstate Highway 35 E Waxahachie, TX 75165" at bounding box center [310, 164] width 579 height 272
drag, startPoint x: 178, startPoint y: 135, endPoint x: 305, endPoint y: 235, distance: 162.3
click at [302, 234] on div "2009 S Interstate Highway 35 E Waxahachie, TX 75165" at bounding box center [310, 164] width 579 height 272
drag, startPoint x: 156, startPoint y: 100, endPoint x: 164, endPoint y: 113, distance: 15.2
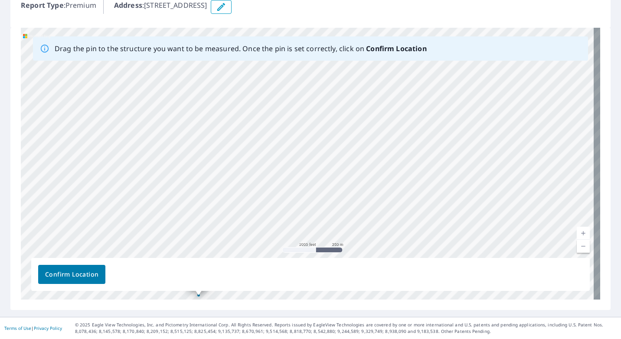
click at [164, 114] on div "2009 S Interstate Highway 35 E Waxahachie, TX 75165" at bounding box center [310, 164] width 579 height 272
drag, startPoint x: 164, startPoint y: 113, endPoint x: 172, endPoint y: 75, distance: 39.5
click at [172, 75] on div "2009 S Interstate Highway 35 E Waxahachie, TX 75165" at bounding box center [310, 164] width 579 height 272
drag, startPoint x: 203, startPoint y: 221, endPoint x: 179, endPoint y: 122, distance: 102.0
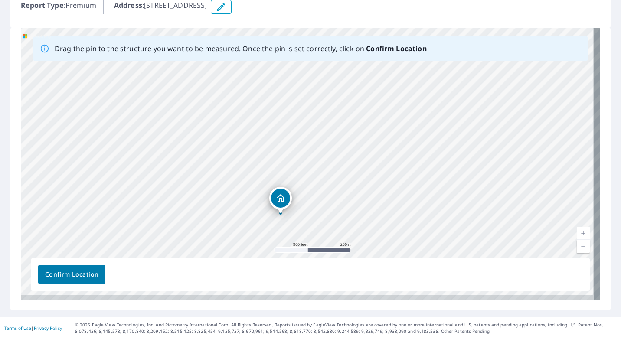
drag, startPoint x: 371, startPoint y: 164, endPoint x: 364, endPoint y: 89, distance: 75.7
click at [364, 89] on div "2009 S Interstate Highway 35 E Waxahachie, TX 75165" at bounding box center [310, 164] width 579 height 272
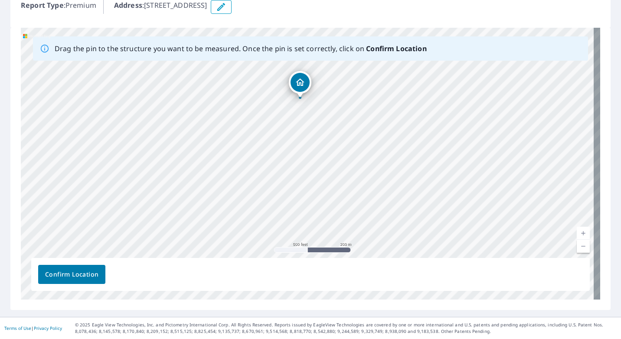
drag, startPoint x: 280, startPoint y: 185, endPoint x: 301, endPoint y: 85, distance: 102.2
click at [301, 86] on div "2009 S Interstate Highway 35 E Waxahachie, TX 75165" at bounding box center [310, 164] width 579 height 272
drag, startPoint x: 277, startPoint y: 107, endPoint x: 267, endPoint y: 160, distance: 53.5
click at [267, 160] on div "2009 S Interstate Highway 35 E Waxahachie, TX 75165" at bounding box center [310, 164] width 579 height 272
drag, startPoint x: 292, startPoint y: 196, endPoint x: 271, endPoint y: 227, distance: 36.9
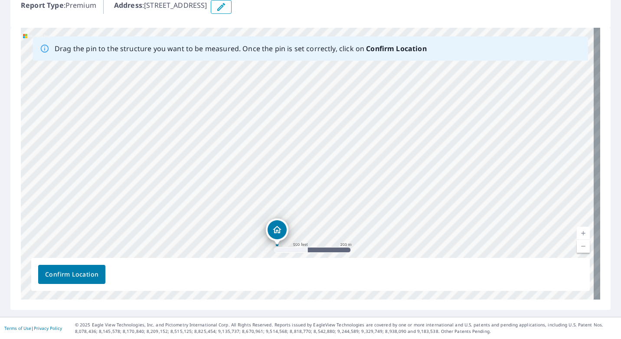
click at [272, 227] on div "2009 S Interstate Highway 35 E Waxahachie, TX 75165" at bounding box center [310, 164] width 579 height 272
drag, startPoint x: 334, startPoint y: 196, endPoint x: 338, endPoint y: 139, distance: 57.8
click at [338, 139] on div "2009 S Interstate Highway 35 E Waxahachie, TX 75165" at bounding box center [310, 164] width 579 height 272
drag, startPoint x: 309, startPoint y: 88, endPoint x: 328, endPoint y: 183, distance: 97.5
click at [328, 183] on div "2009 S Interstate Highway 35 E Waxahachie, TX 75165" at bounding box center [310, 164] width 579 height 272
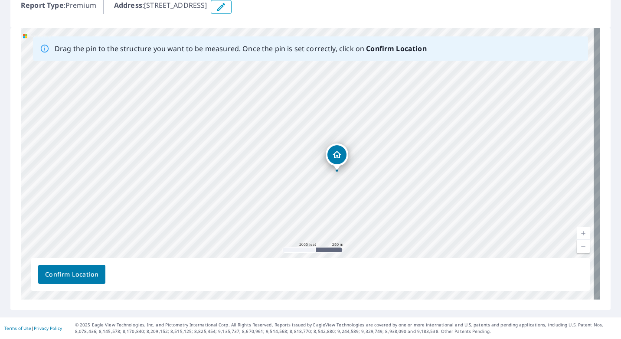
drag, startPoint x: 321, startPoint y: 194, endPoint x: 354, endPoint y: 206, distance: 35.5
click at [351, 205] on div "2009 S Interstate Highway 35 E Waxahachie, TX 75165" at bounding box center [310, 164] width 579 height 272
click at [576, 232] on link "Current Level 15, Zoom In" at bounding box center [582, 233] width 13 height 13
click at [576, 232] on link "Current Level 16, Zoom In" at bounding box center [582, 233] width 13 height 13
drag, startPoint x: 500, startPoint y: 194, endPoint x: 492, endPoint y: 134, distance: 60.3
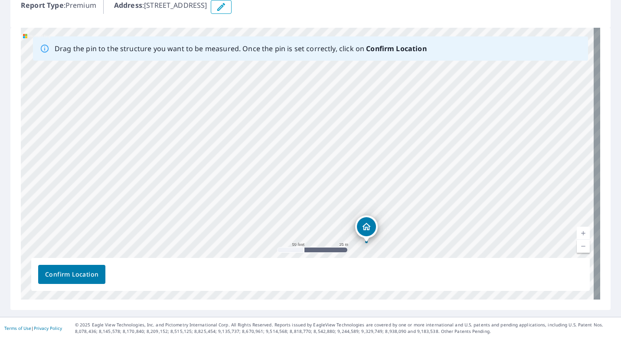
click at [481, 128] on div "2009 S Interstate Highway 35 E Waxahachie, TX 75165" at bounding box center [310, 164] width 579 height 272
click at [577, 251] on link "Current Level 20, Zoom Out" at bounding box center [582, 246] width 13 height 13
click at [576, 250] on link "Current Level 19, Zoom Out" at bounding box center [582, 246] width 13 height 13
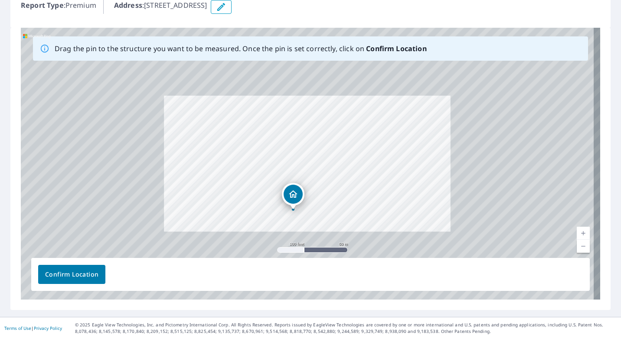
click at [576, 250] on link "Current Level 18, Zoom Out" at bounding box center [582, 246] width 13 height 13
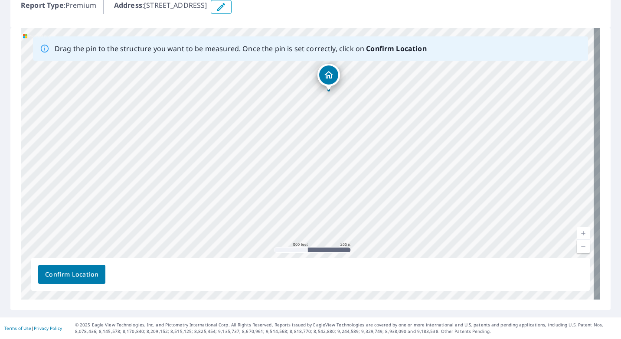
drag, startPoint x: 428, startPoint y: 202, endPoint x: 387, endPoint y: 115, distance: 96.5
click at [387, 115] on div "2009 S Interstate Highway 35 E Waxahachie, TX 75165" at bounding box center [310, 164] width 579 height 272
drag, startPoint x: 324, startPoint y: 74, endPoint x: 354, endPoint y: 209, distance: 138.8
click at [354, 209] on div "2009 S Interstate Highway 35 E Waxahachie, TX 75165" at bounding box center [310, 164] width 579 height 272
click at [577, 233] on link "Current Level 16, Zoom In" at bounding box center [582, 233] width 13 height 13
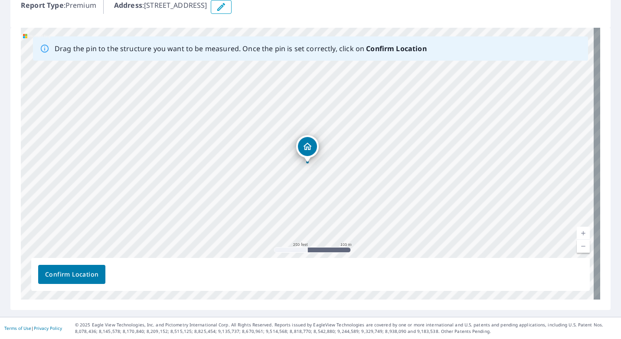
click at [577, 233] on link "Current Level 17, Zoom In" at bounding box center [582, 233] width 13 height 13
drag, startPoint x: 517, startPoint y: 218, endPoint x: 476, endPoint y: 147, distance: 81.6
click at [476, 147] on div "2009 S Interstate Highway 35 E Waxahachie, TX 75165" at bounding box center [310, 164] width 579 height 272
click at [577, 233] on link "Current Level 18, Zoom In" at bounding box center [582, 233] width 13 height 13
drag, startPoint x: 394, startPoint y: 120, endPoint x: 484, endPoint y: 223, distance: 135.8
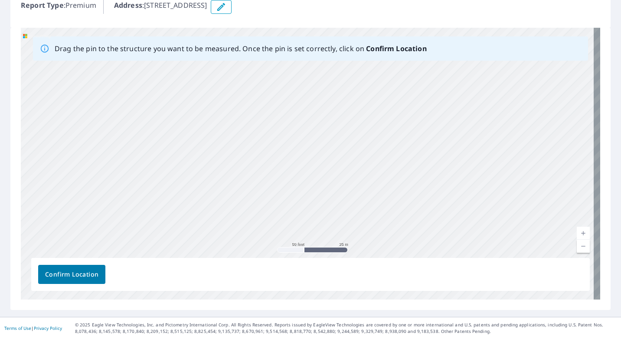
click at [484, 223] on div "2009 S Interstate Highway 35 E Waxahachie, TX 75165" at bounding box center [310, 164] width 579 height 272
drag, startPoint x: 393, startPoint y: 155, endPoint x: 455, endPoint y: 246, distance: 110.6
click at [455, 246] on div "2009 S Interstate Highway 35 E Waxahachie, TX 75165" at bounding box center [310, 164] width 579 height 272
drag, startPoint x: 314, startPoint y: 91, endPoint x: 322, endPoint y: 112, distance: 22.0
click at [322, 112] on div "2009 S Interstate Highway 35 E Waxahachie, TX 75165" at bounding box center [310, 164] width 579 height 272
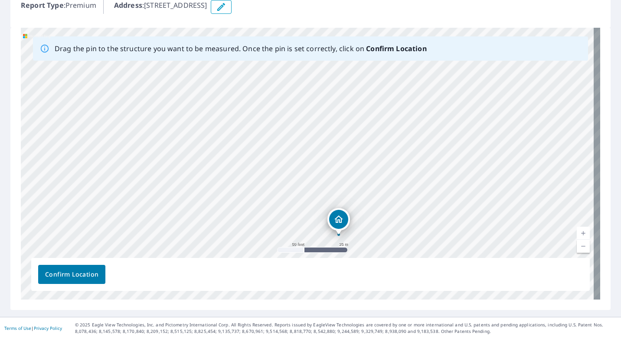
drag, startPoint x: 289, startPoint y: 75, endPoint x: 340, endPoint y: 227, distance: 160.3
click at [340, 227] on div "2009 S Interstate Highway 35 E Waxahachie, TX 75165" at bounding box center [310, 164] width 579 height 272
drag, startPoint x: 418, startPoint y: 233, endPoint x: 433, endPoint y: 197, distance: 39.0
click at [433, 197] on div "2009 S Interstate Highway 35 E Waxahachie, TX 75165" at bounding box center [310, 164] width 579 height 272
drag, startPoint x: 321, startPoint y: 104, endPoint x: 310, endPoint y: 162, distance: 58.6
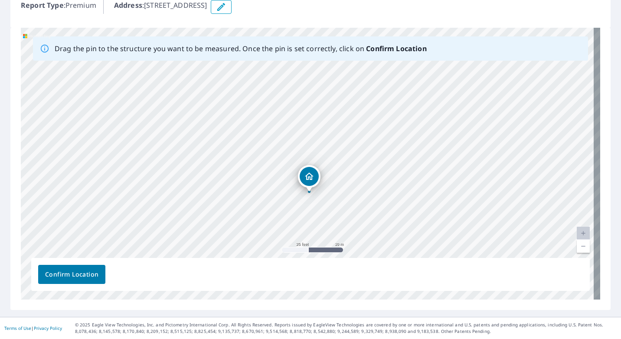
click at [310, 162] on div "2009 S Interstate Highway 35 E Waxahachie, TX 75165" at bounding box center [310, 164] width 579 height 272
drag, startPoint x: 387, startPoint y: 189, endPoint x: 409, endPoint y: 128, distance: 64.7
click at [411, 130] on div "2009 S Interstate Highway 35 E Waxahachie, TX 75165" at bounding box center [310, 164] width 579 height 272
drag, startPoint x: 329, startPoint y: 104, endPoint x: 305, endPoint y: 165, distance: 66.1
click at [305, 165] on div "2009 S Interstate Highway 35 E Waxahachie, TX 75165" at bounding box center [310, 164] width 579 height 272
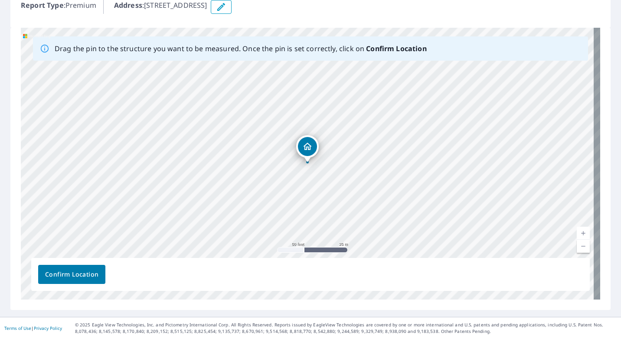
click at [61, 277] on span "Confirm Location" at bounding box center [71, 274] width 53 height 11
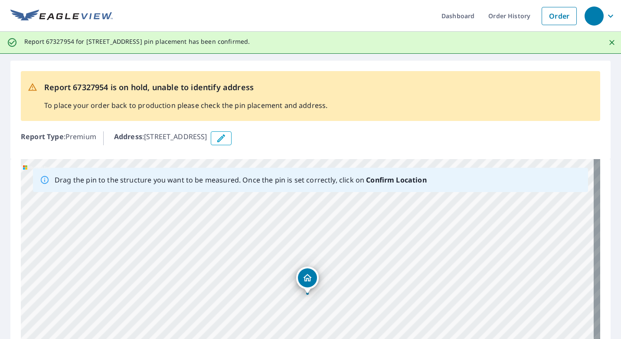
scroll to position [131, 0]
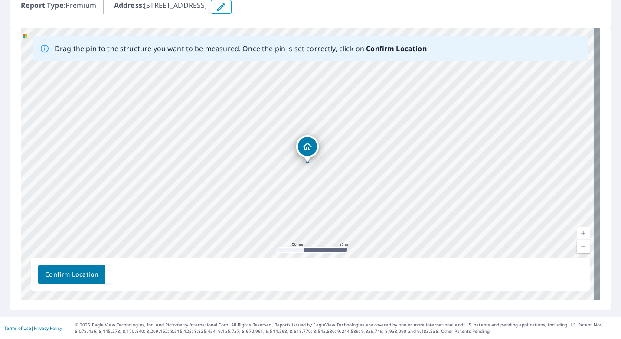
click at [75, 276] on span "Confirm Location" at bounding box center [71, 274] width 53 height 11
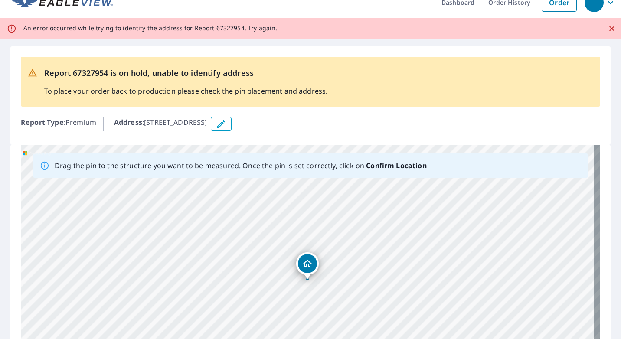
scroll to position [0, 0]
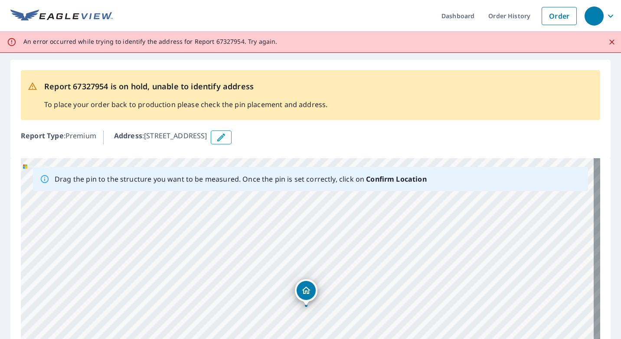
drag, startPoint x: 304, startPoint y: 276, endPoint x: 302, endPoint y: 289, distance: 13.1
click at [302, 289] on div "2009 S Interstate Highway 35 E Waxahachie, TX 75165" at bounding box center [310, 294] width 579 height 272
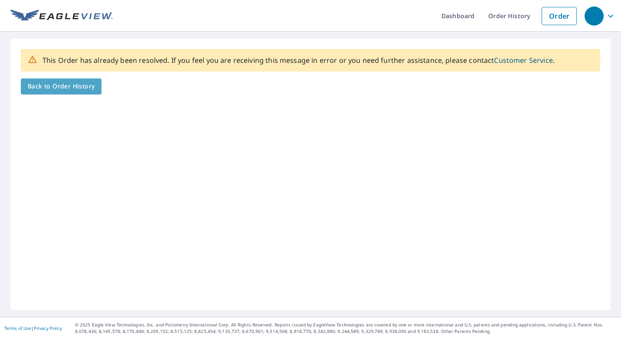
click at [55, 84] on span "Back to Order History" at bounding box center [61, 86] width 67 height 11
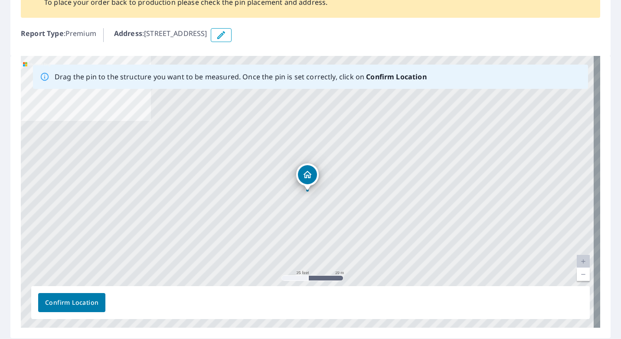
scroll to position [86, 0]
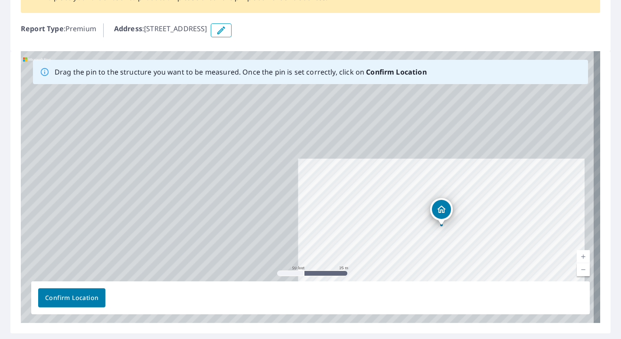
click at [576, 265] on link "Current Level 19, Zoom Out" at bounding box center [582, 269] width 13 height 13
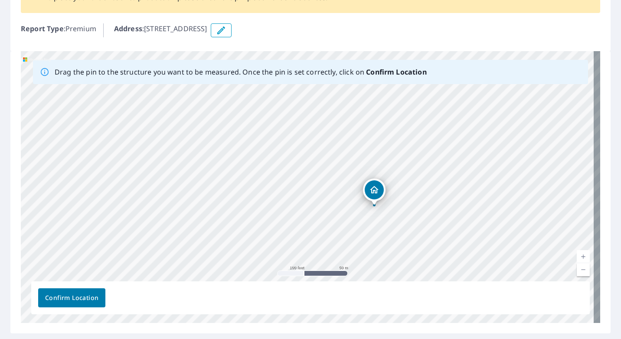
click at [576, 270] on link "Current Level 18, Zoom Out" at bounding box center [582, 269] width 13 height 13
click at [576, 271] on link "Current Level 17, Zoom Out" at bounding box center [582, 269] width 13 height 13
drag, startPoint x: 541, startPoint y: 236, endPoint x: 485, endPoint y: 156, distance: 98.1
click at [485, 156] on div "171 N Interstate Highway 35 E Waxahachie, TX 75165" at bounding box center [310, 187] width 579 height 272
drag, startPoint x: 550, startPoint y: 234, endPoint x: 524, endPoint y: 177, distance: 62.0
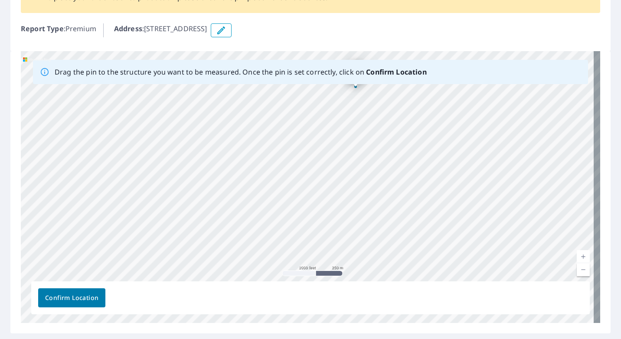
click at [524, 177] on div "171 N Interstate Highway 35 E Waxahachie, TX 75165" at bounding box center [310, 187] width 579 height 272
drag, startPoint x: 426, startPoint y: 126, endPoint x: 485, endPoint y: 245, distance: 133.0
drag, startPoint x: 425, startPoint y: 250, endPoint x: 426, endPoint y: 205, distance: 45.5
click at [426, 201] on div "171 N Interstate Highway 35 E Waxahachie, TX 75165" at bounding box center [310, 187] width 579 height 272
drag, startPoint x: 305, startPoint y: 118, endPoint x: 281, endPoint y: 127, distance: 25.8
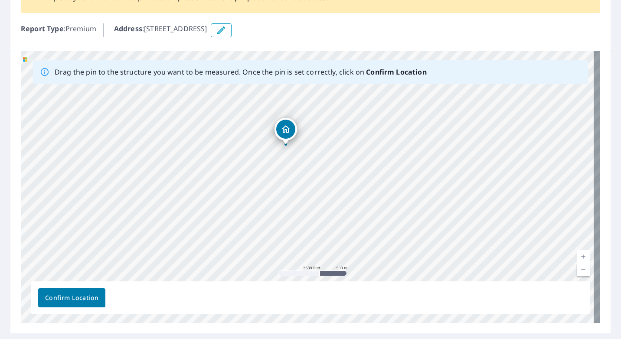
click at [282, 127] on div "171 N Interstate Highway 35 E Waxahachie, TX 75165" at bounding box center [310, 187] width 579 height 272
click at [577, 258] on link "Current Level 15, Zoom In" at bounding box center [582, 256] width 13 height 13
drag, startPoint x: 137, startPoint y: 161, endPoint x: 405, endPoint y: 213, distance: 272.4
click at [405, 213] on div "171 N Interstate Highway 35 E Waxahachie, TX 75165" at bounding box center [310, 187] width 579 height 272
drag, startPoint x: 237, startPoint y: 202, endPoint x: 495, endPoint y: 193, distance: 258.0
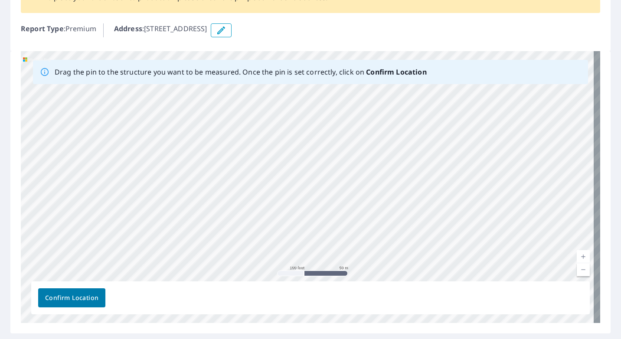
click at [494, 192] on div "171 N Interstate Highway 35 E Waxahachie, TX 75165" at bounding box center [310, 187] width 579 height 272
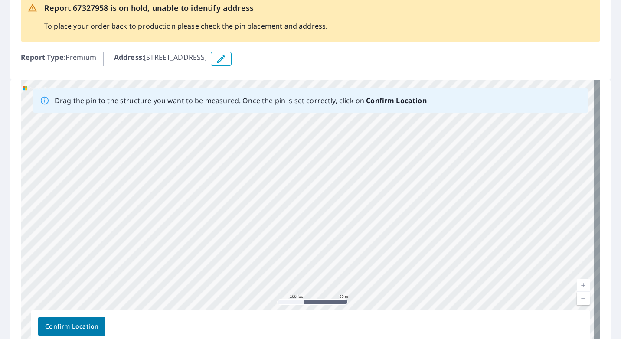
scroll to position [42, 0]
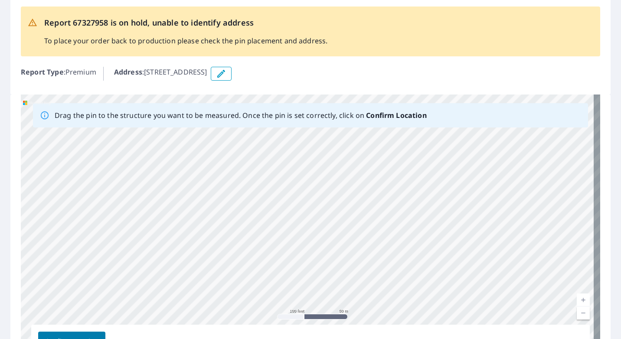
click at [576, 312] on link "Current Level 18, Zoom Out" at bounding box center [582, 312] width 13 height 13
click at [576, 312] on link "Current Level 17, Zoom Out" at bounding box center [582, 312] width 13 height 13
drag, startPoint x: 255, startPoint y: 218, endPoint x: 514, endPoint y: 311, distance: 275.4
click at [514, 311] on div "171 N Interstate Highway 35 E Waxahachie, TX 75165" at bounding box center [310, 230] width 579 height 272
drag, startPoint x: 271, startPoint y: 258, endPoint x: 436, endPoint y: 261, distance: 165.6
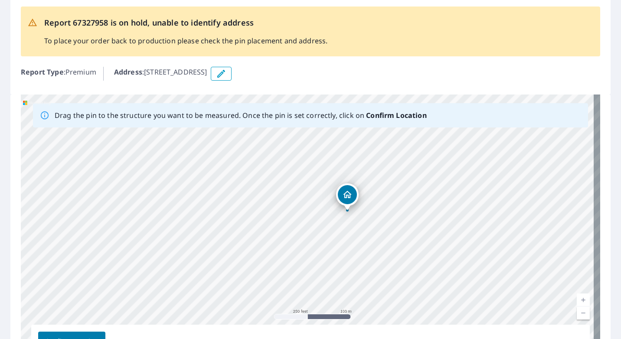
click at [436, 261] on div "171 N Interstate Highway 35 E Waxahachie, TX 75165" at bounding box center [310, 230] width 579 height 272
drag, startPoint x: 186, startPoint y: 191, endPoint x: 470, endPoint y: 283, distance: 298.9
click at [470, 283] on div "171 N Interstate Highway 35 E Waxahachie, TX 75165" at bounding box center [310, 230] width 579 height 272
drag, startPoint x: 341, startPoint y: 155, endPoint x: 156, endPoint y: 192, distance: 188.3
click at [156, 192] on div "171 N Interstate Highway 35 E Waxahachie, TX 75165" at bounding box center [310, 230] width 579 height 272
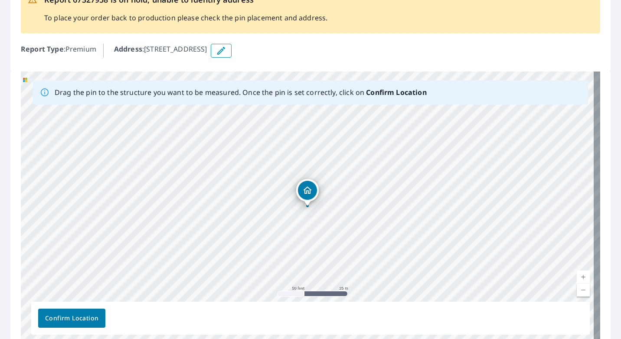
scroll to position [109, 0]
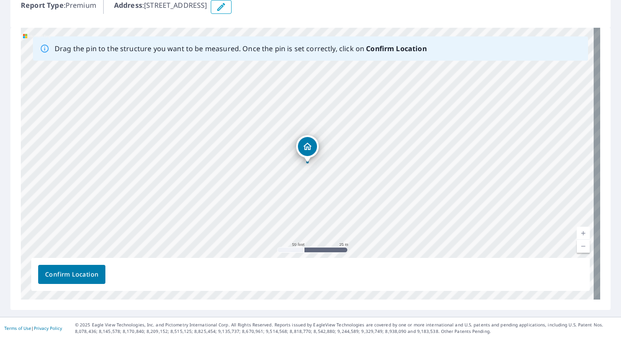
click at [65, 279] on span "Confirm Location" at bounding box center [71, 274] width 53 height 11
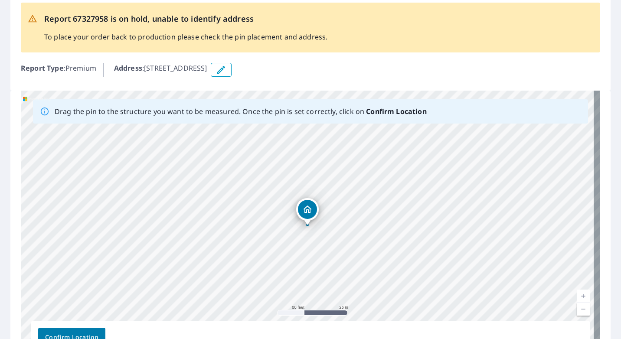
scroll to position [0, 0]
